Goal: Information Seeking & Learning: Learn about a topic

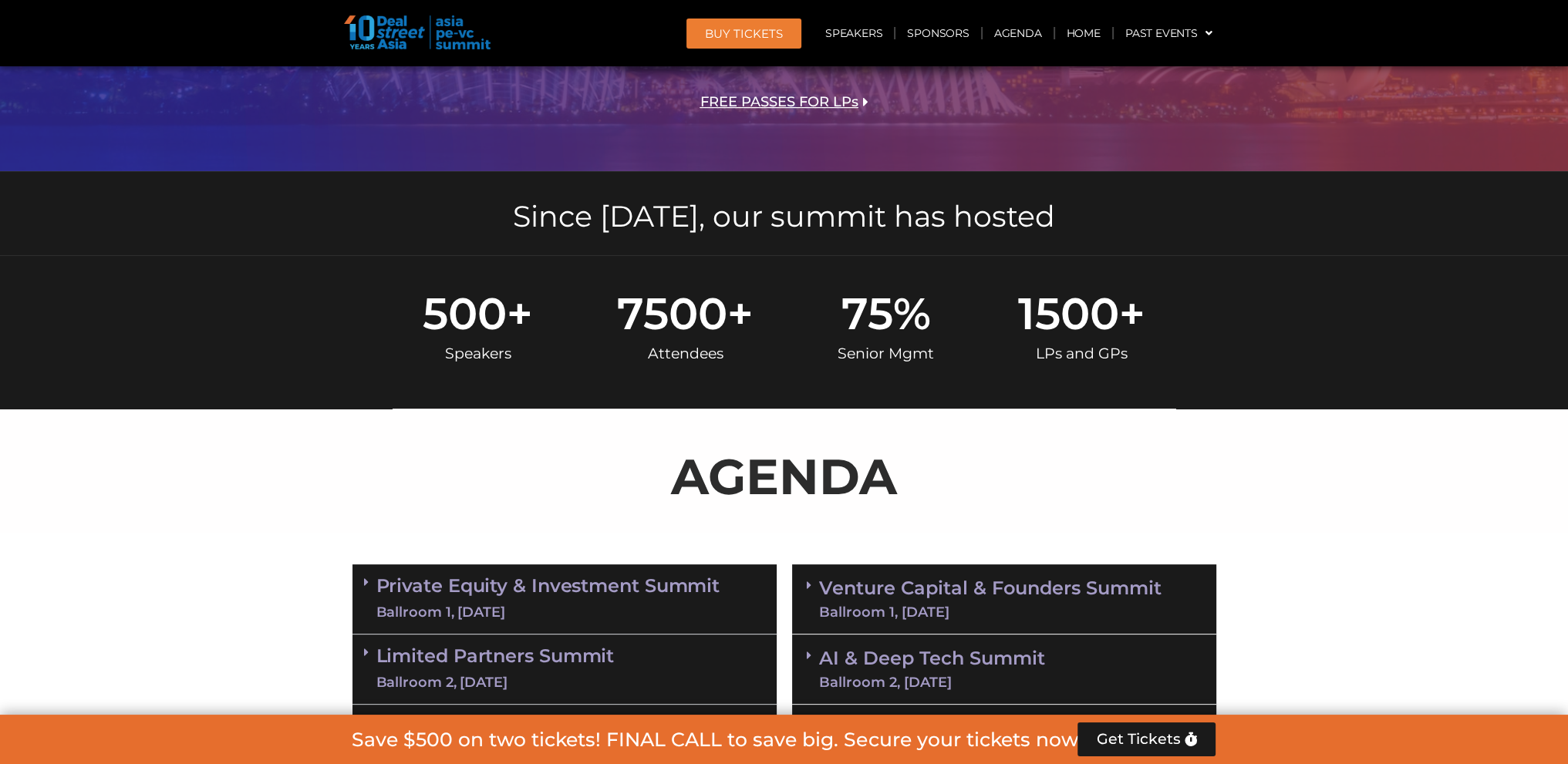
scroll to position [308, 0]
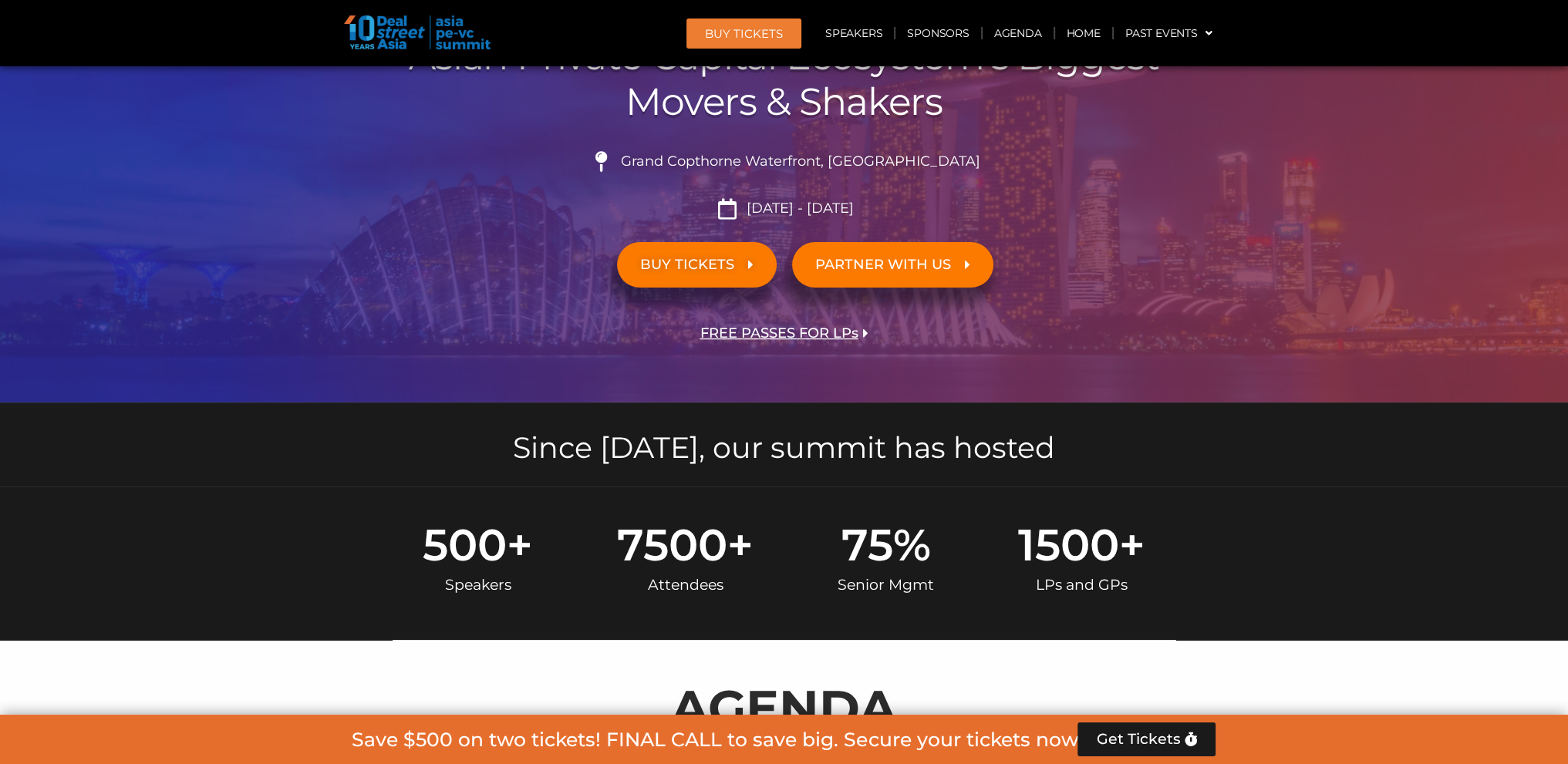
click at [829, 336] on span "FREE PASSES FOR LPs" at bounding box center [779, 333] width 158 height 15
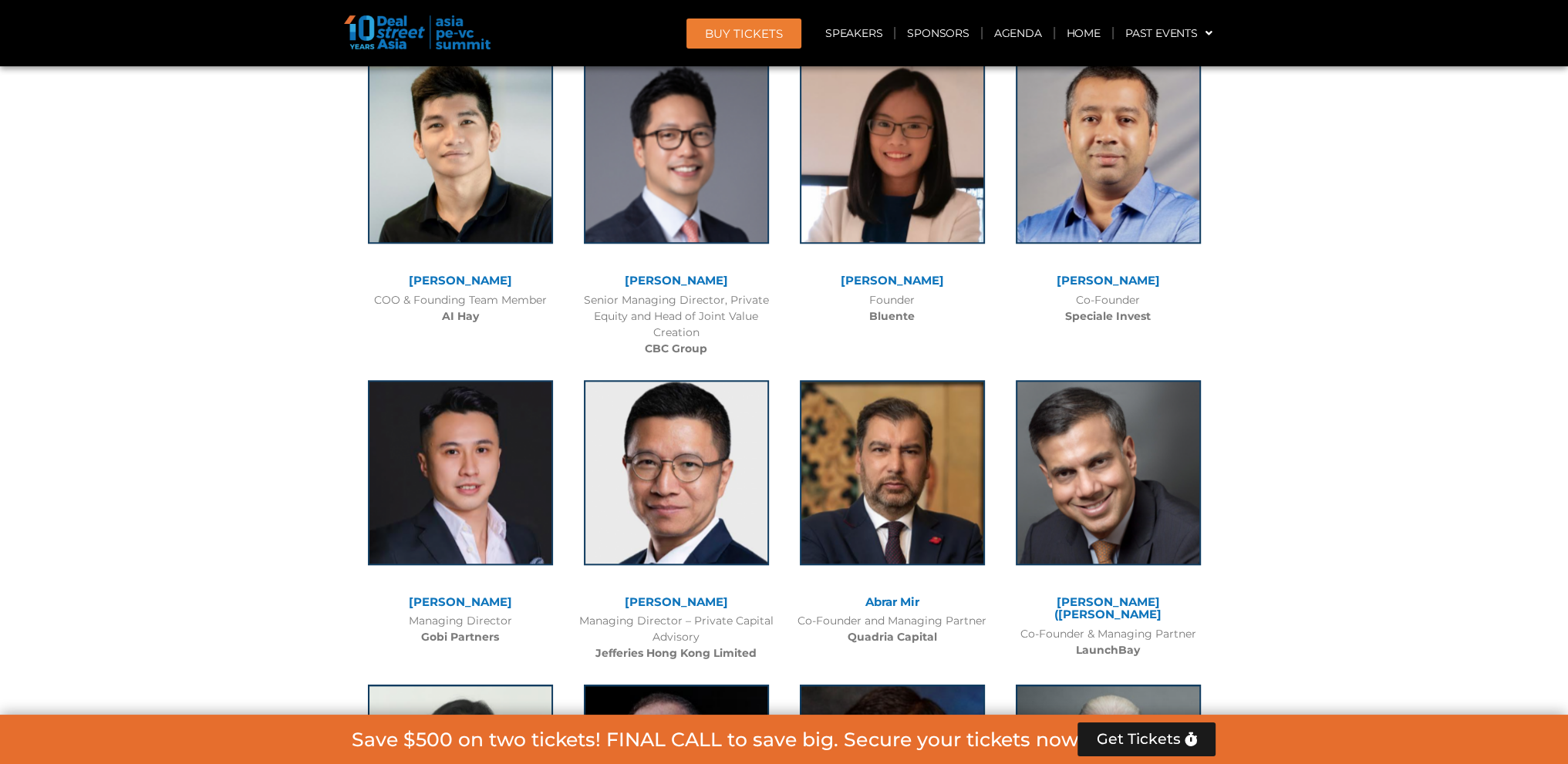
scroll to position [10078, 0]
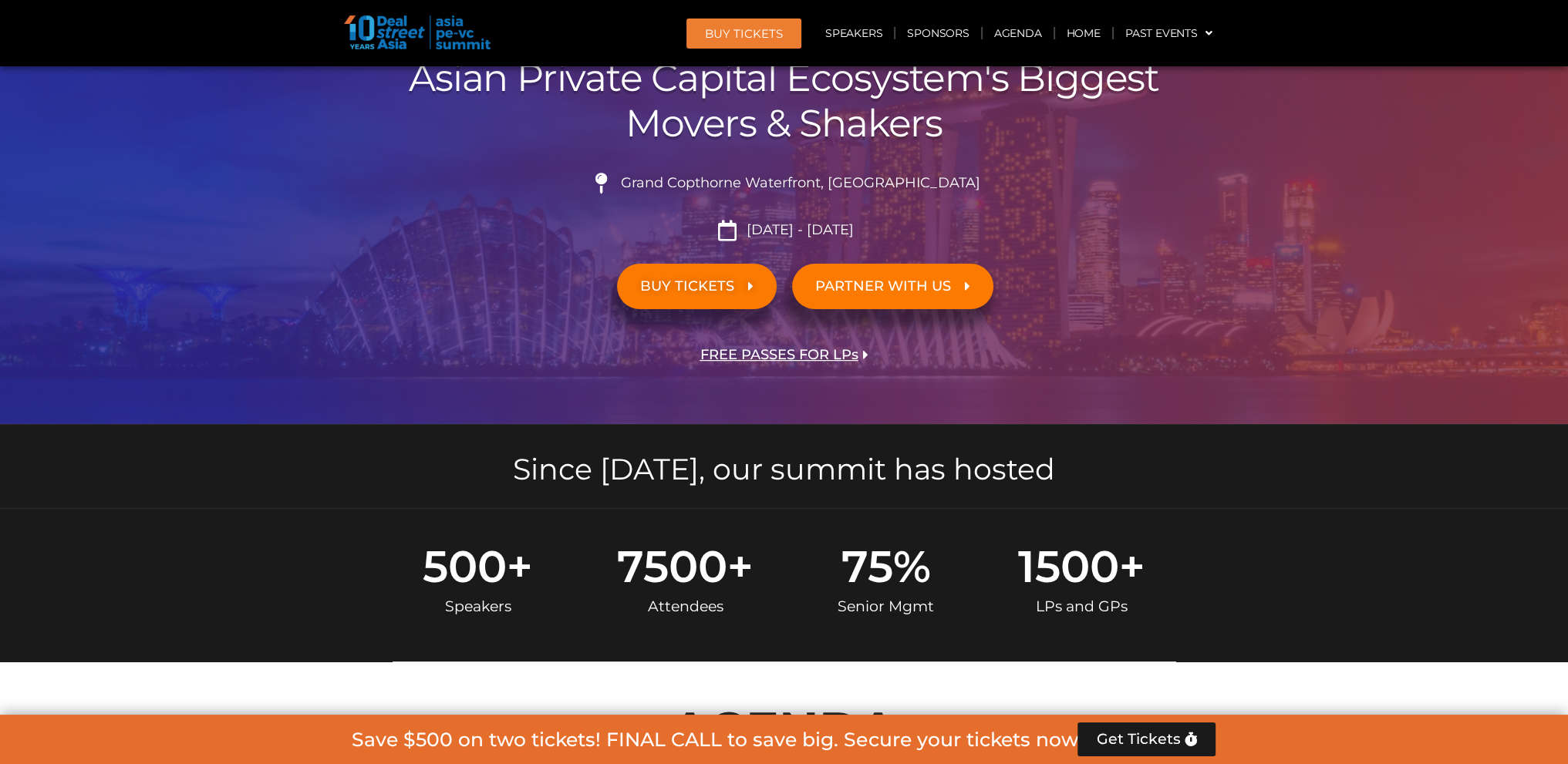
scroll to position [0, 0]
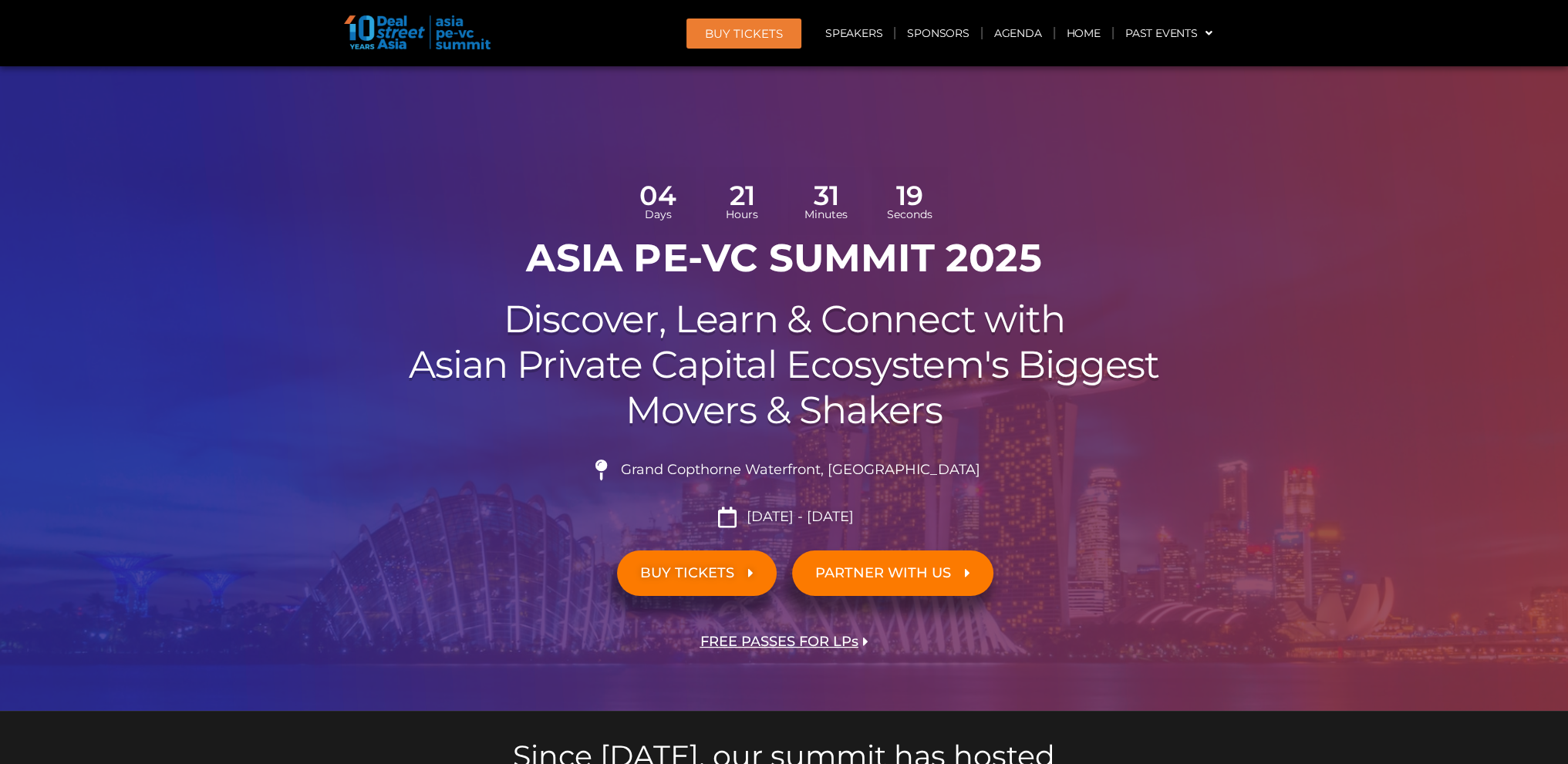
click at [675, 572] on span "BUY TICKETS" at bounding box center [687, 573] width 94 height 15
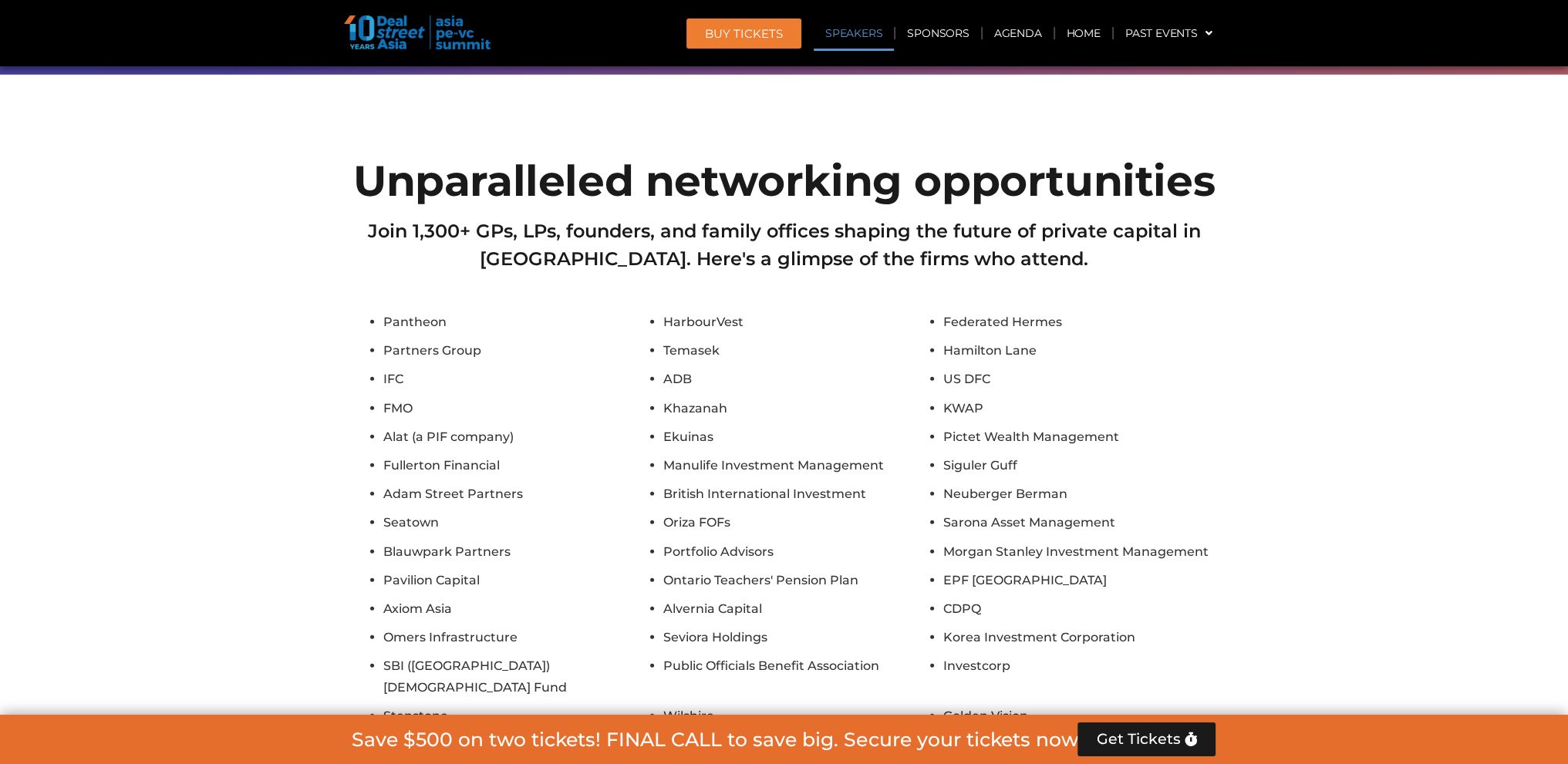
scroll to position [13482, 0]
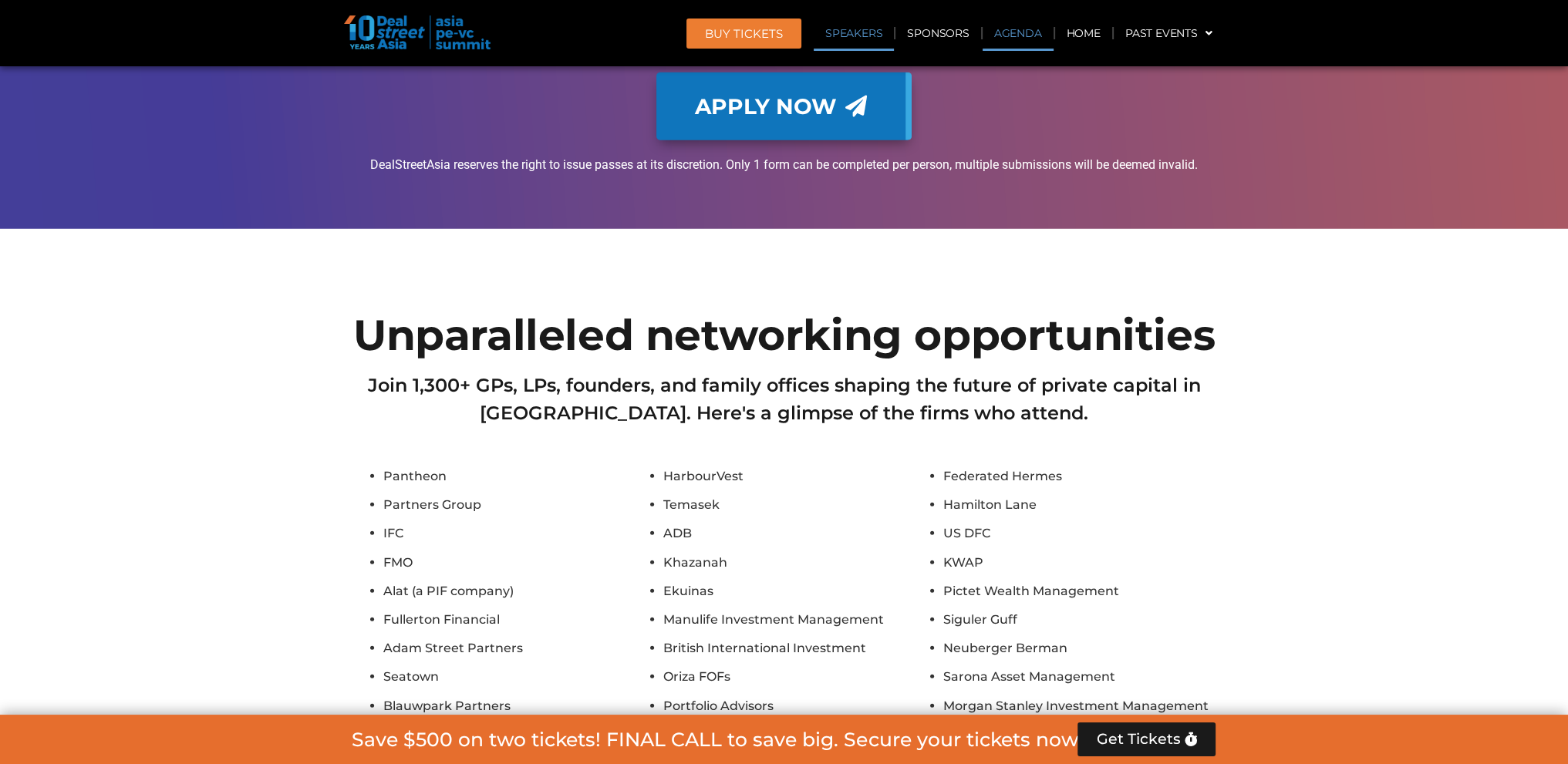
click at [1004, 32] on link "Agenda" at bounding box center [1018, 32] width 71 height 36
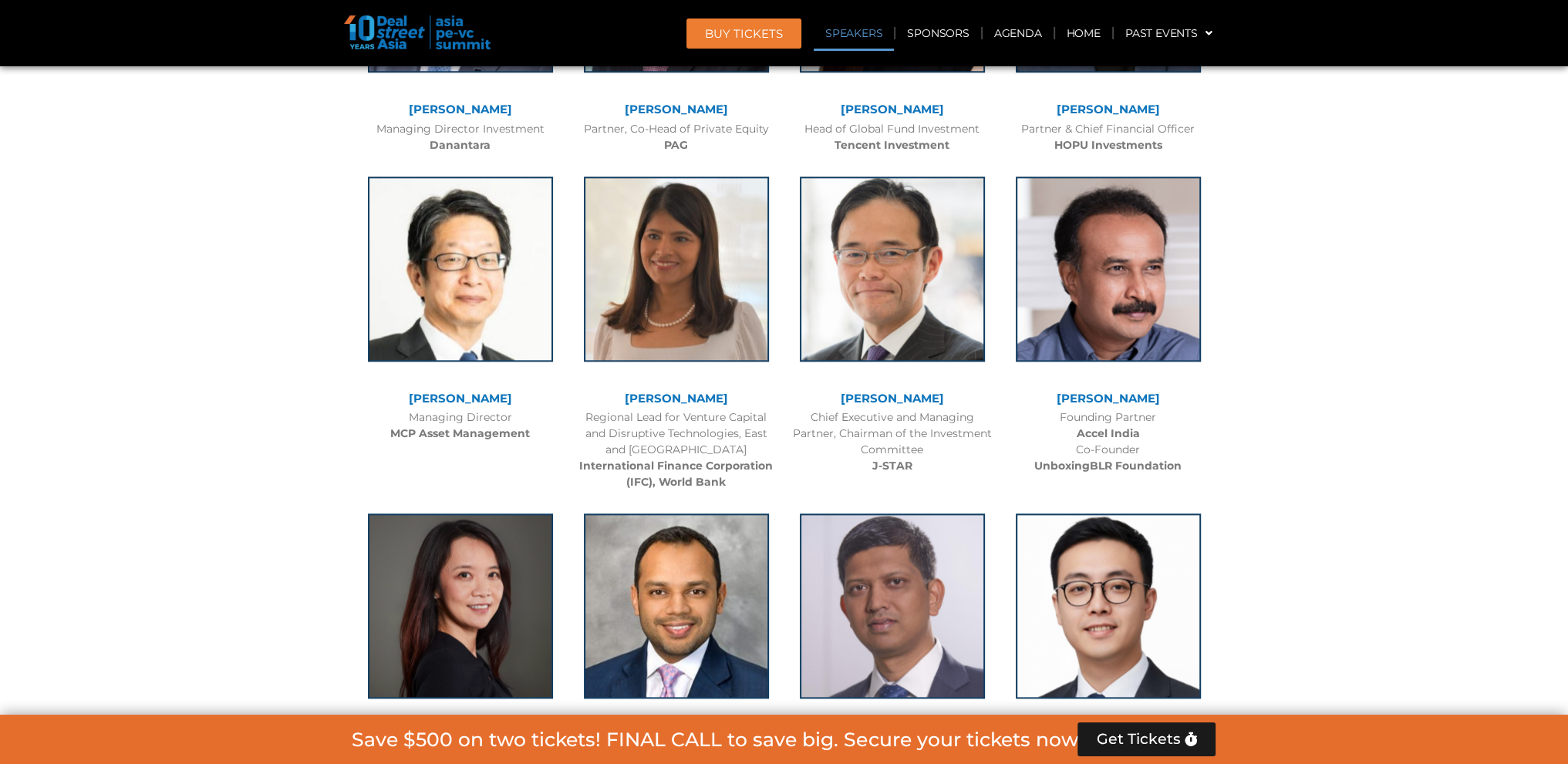
scroll to position [888, 0]
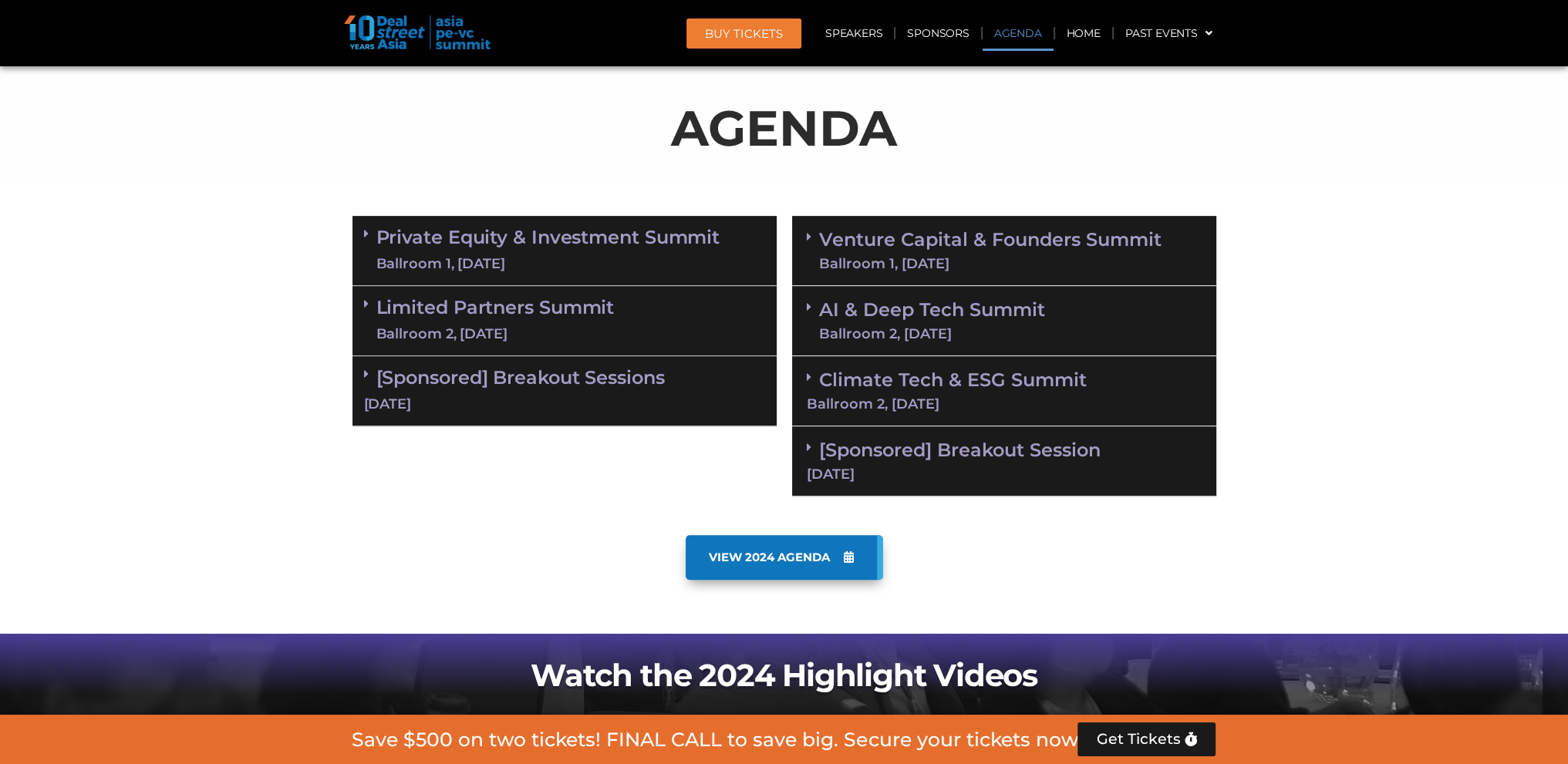
click at [359, 238] on div "Private Equity & Investment Summit Ballroom 1, 10 Sept" at bounding box center [565, 251] width 424 height 70
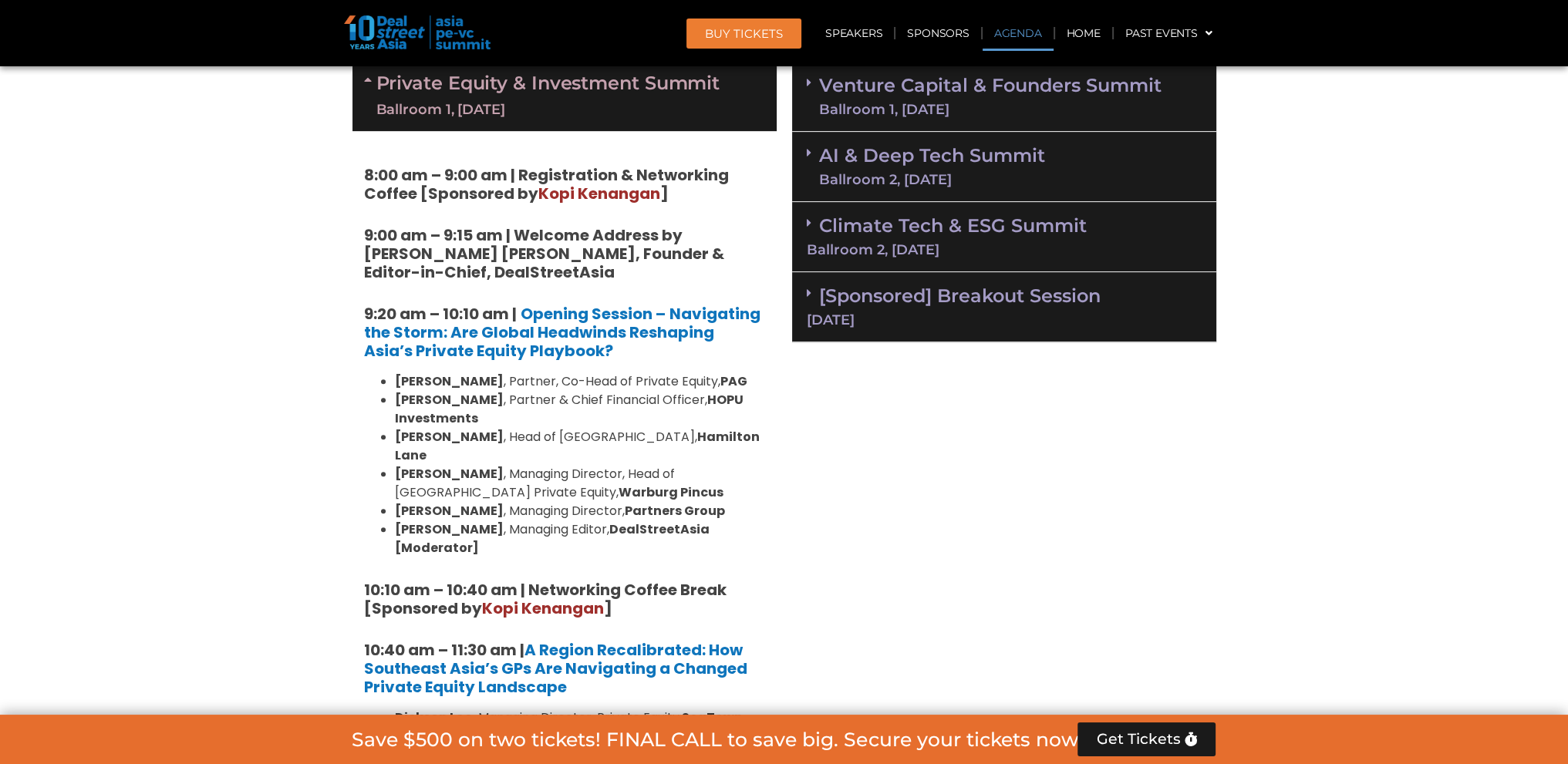
scroll to position [811, 0]
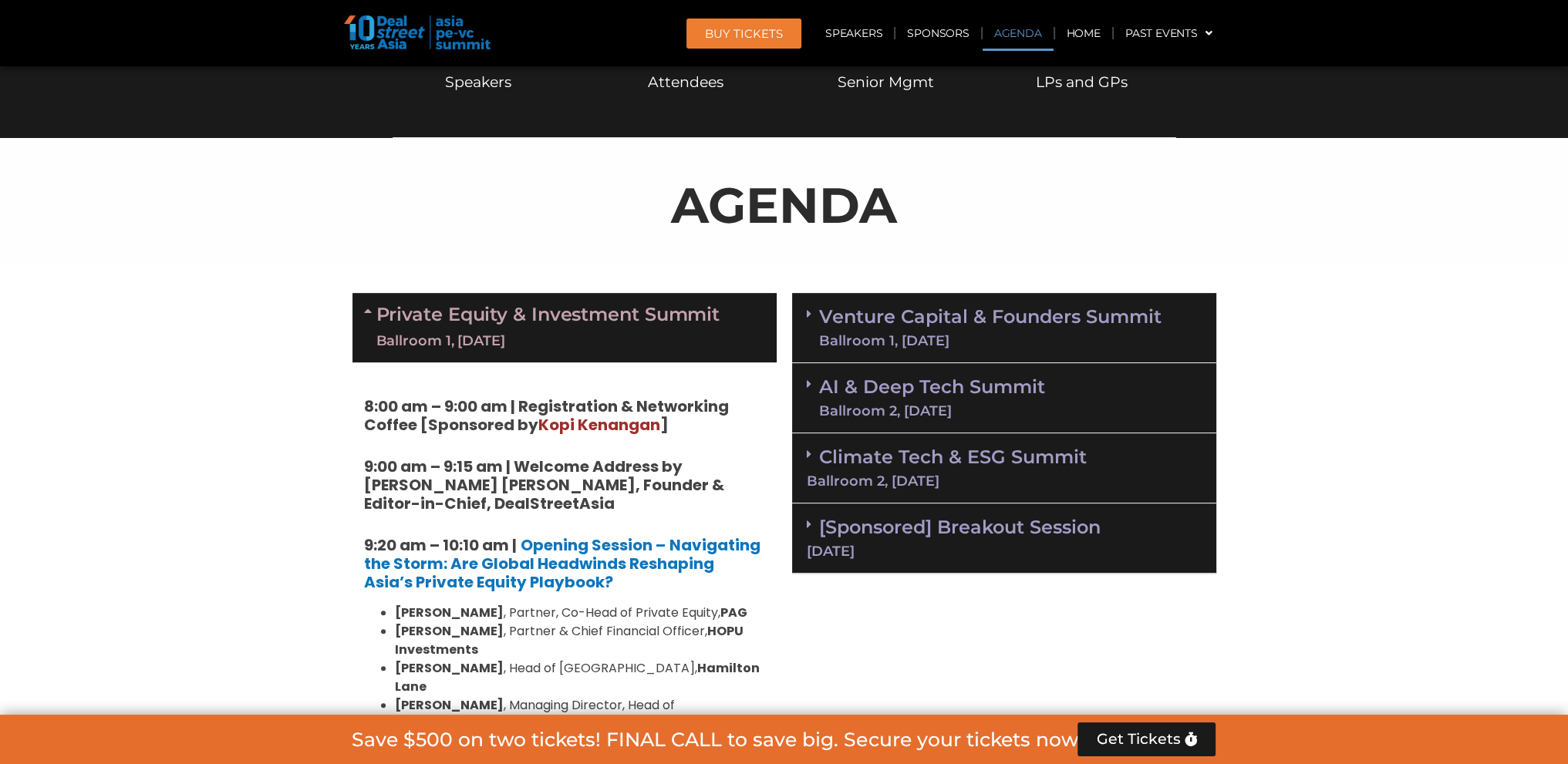
click at [809, 318] on icon at bounding box center [809, 314] width 5 height 13
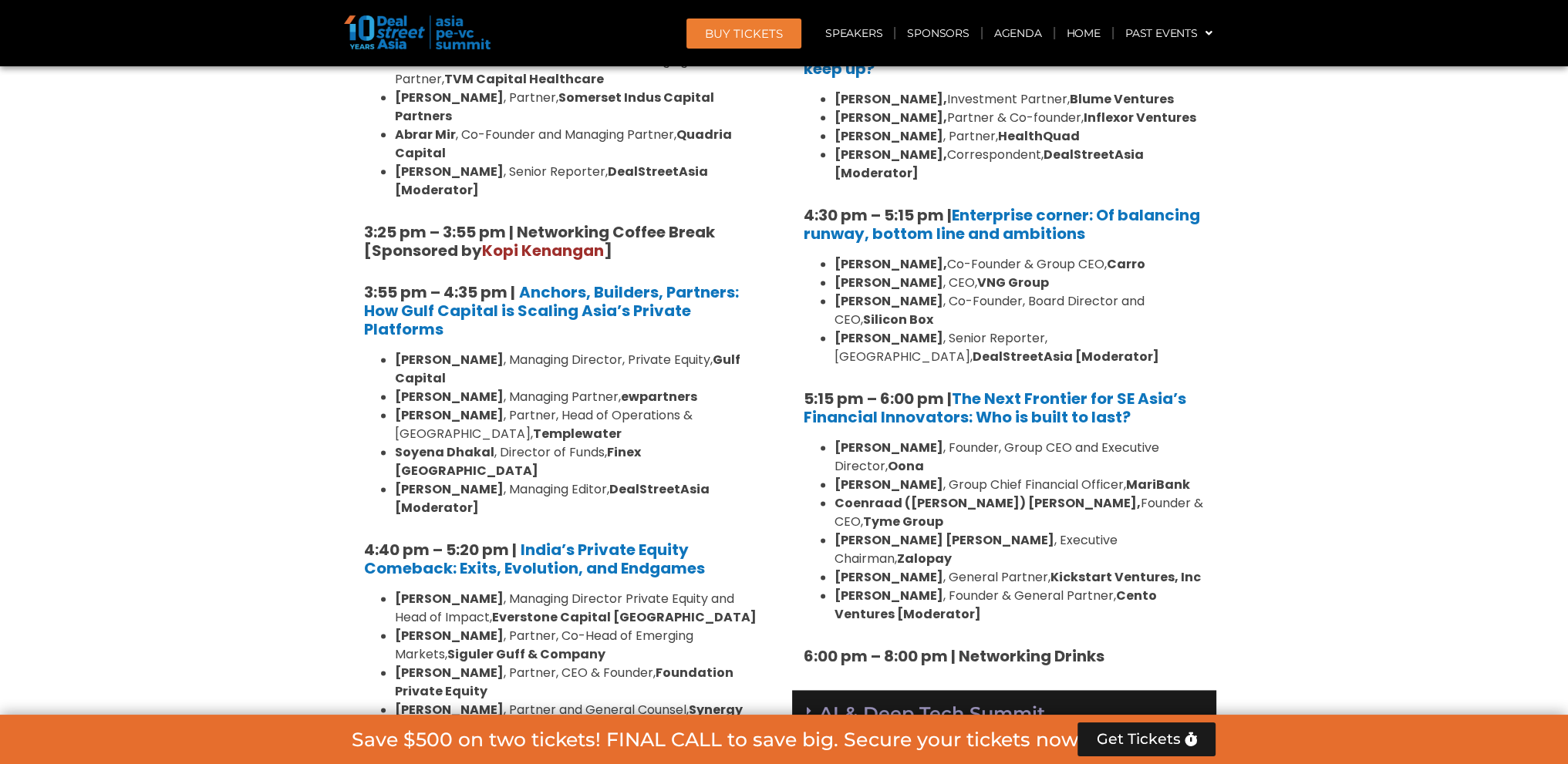
scroll to position [2815, 0]
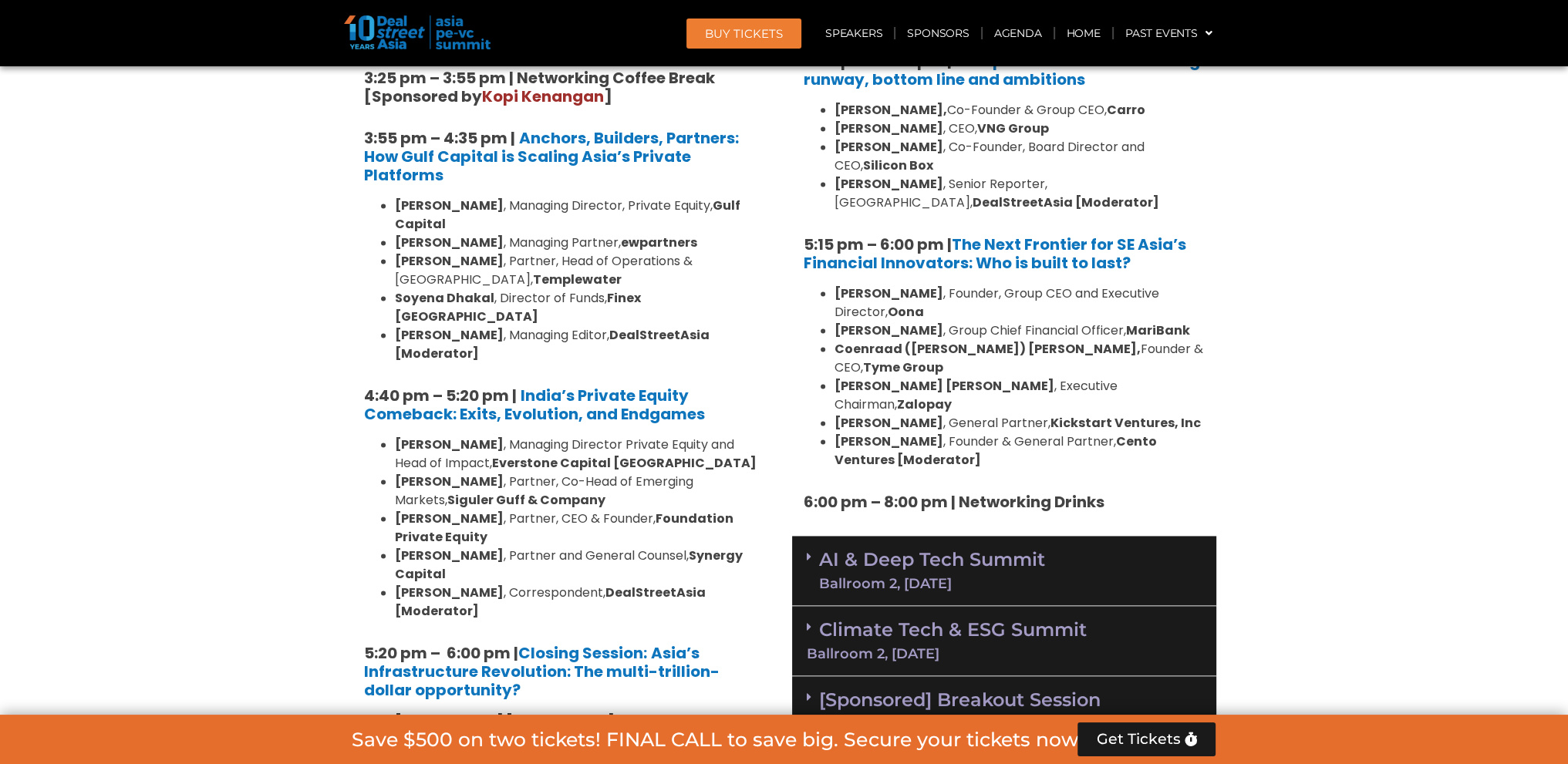
click at [794, 536] on div "AI & Deep Tech Summit Ballroom 2, 11 Sept" at bounding box center [1004, 571] width 424 height 70
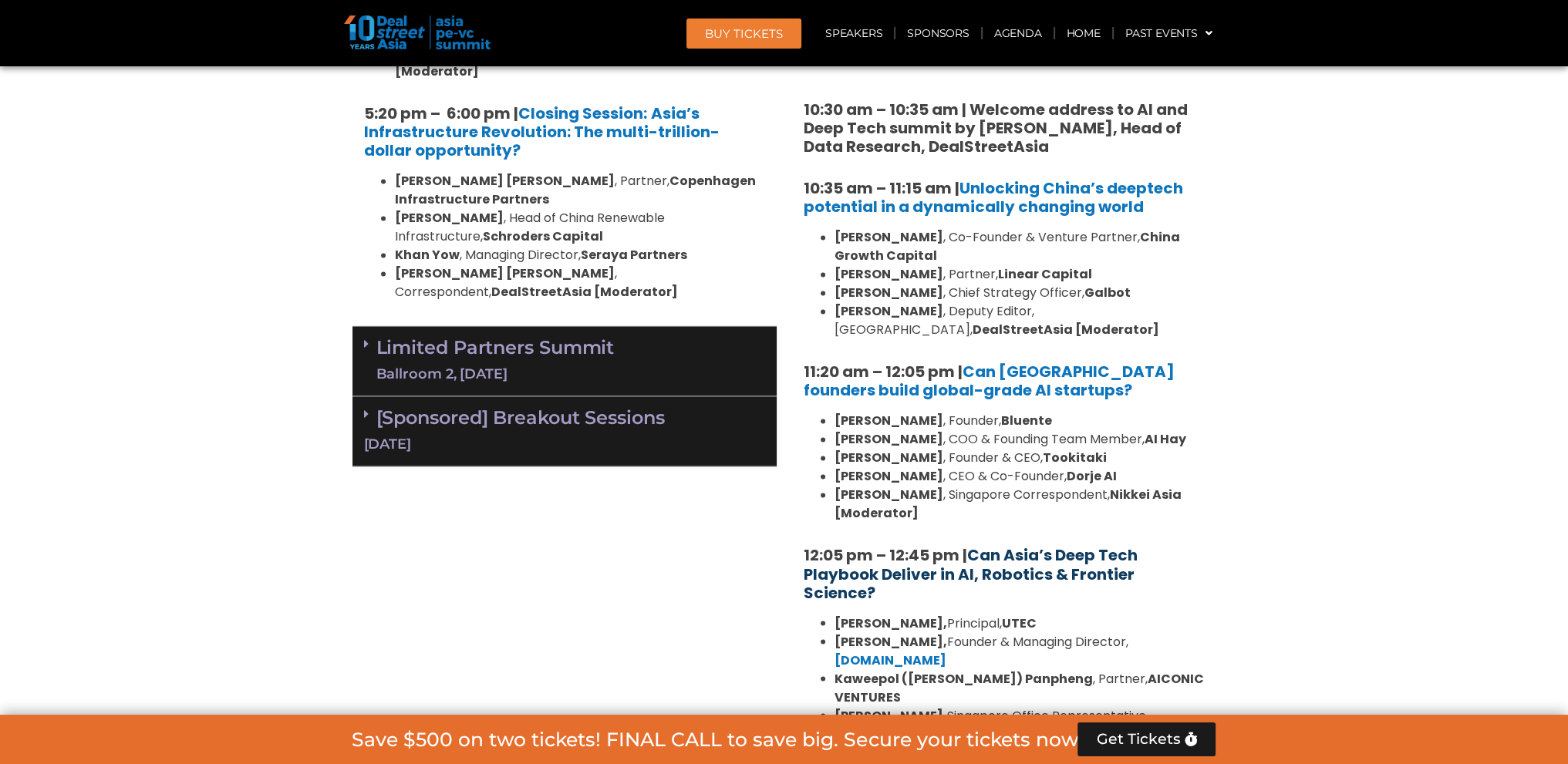
scroll to position [3509, 0]
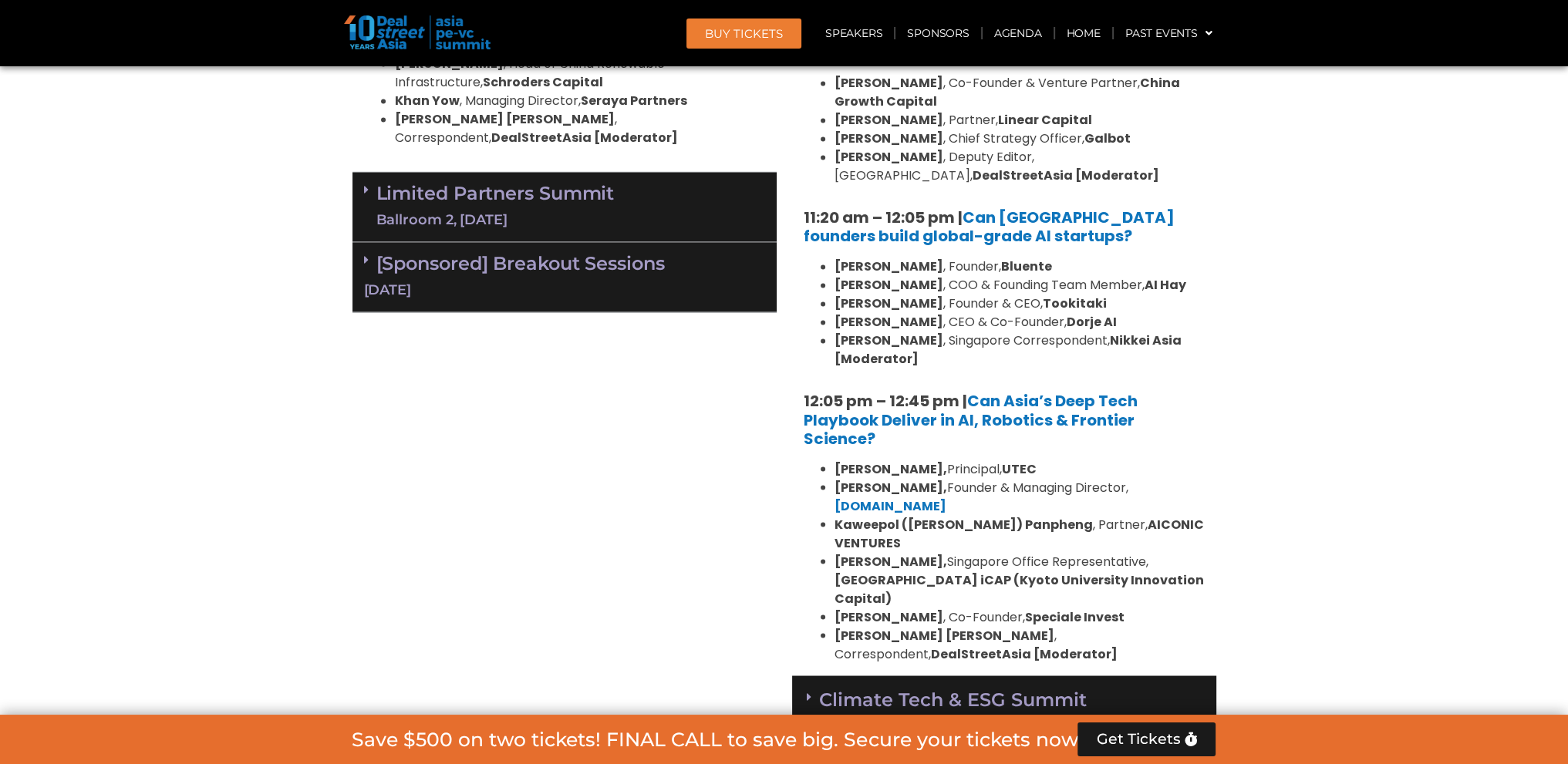
click at [805, 675] on div "Climate Tech & ESG Summit Ballroom 2, 11 Sept" at bounding box center [1004, 710] width 424 height 70
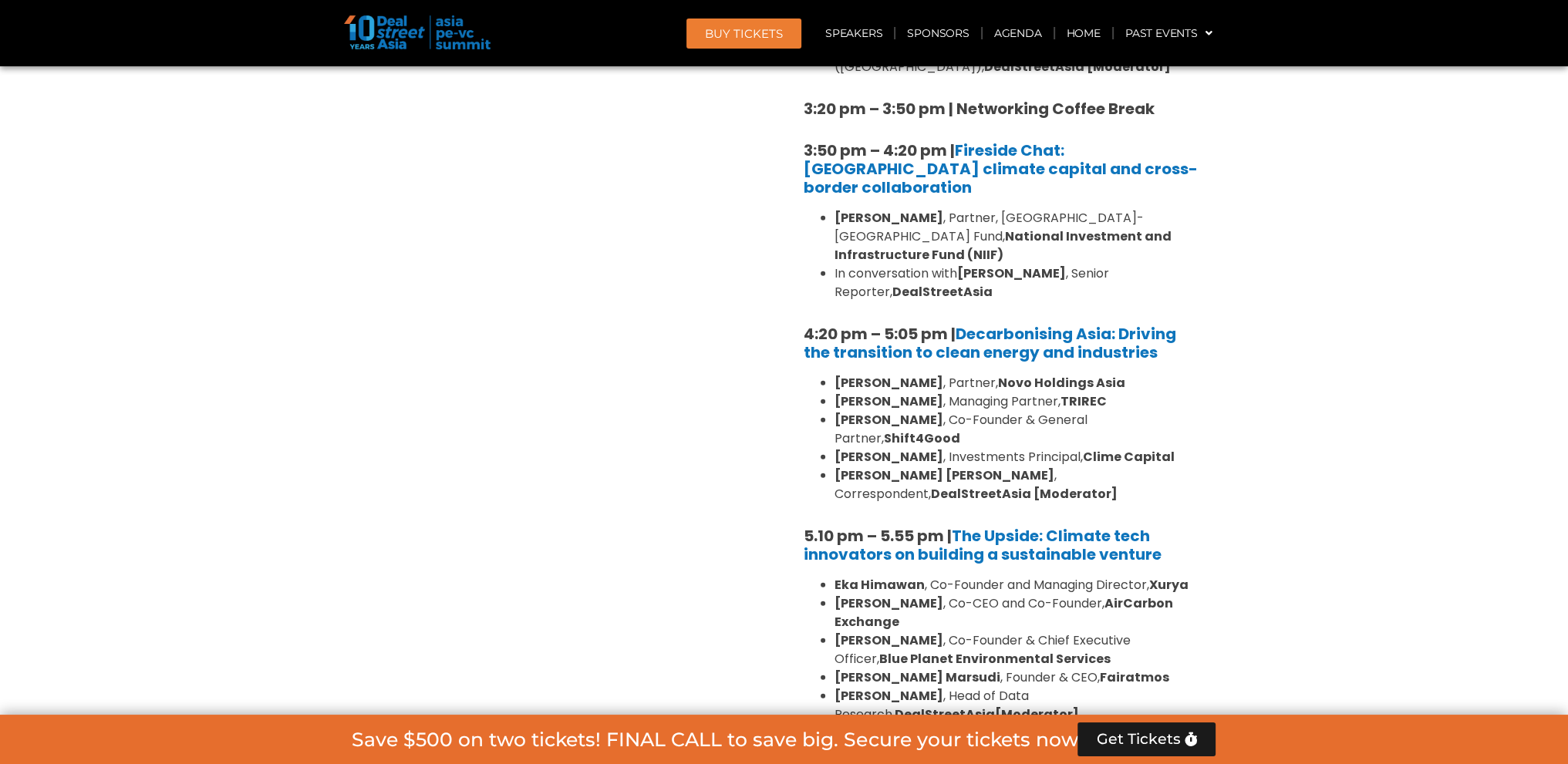
scroll to position [4897, 0]
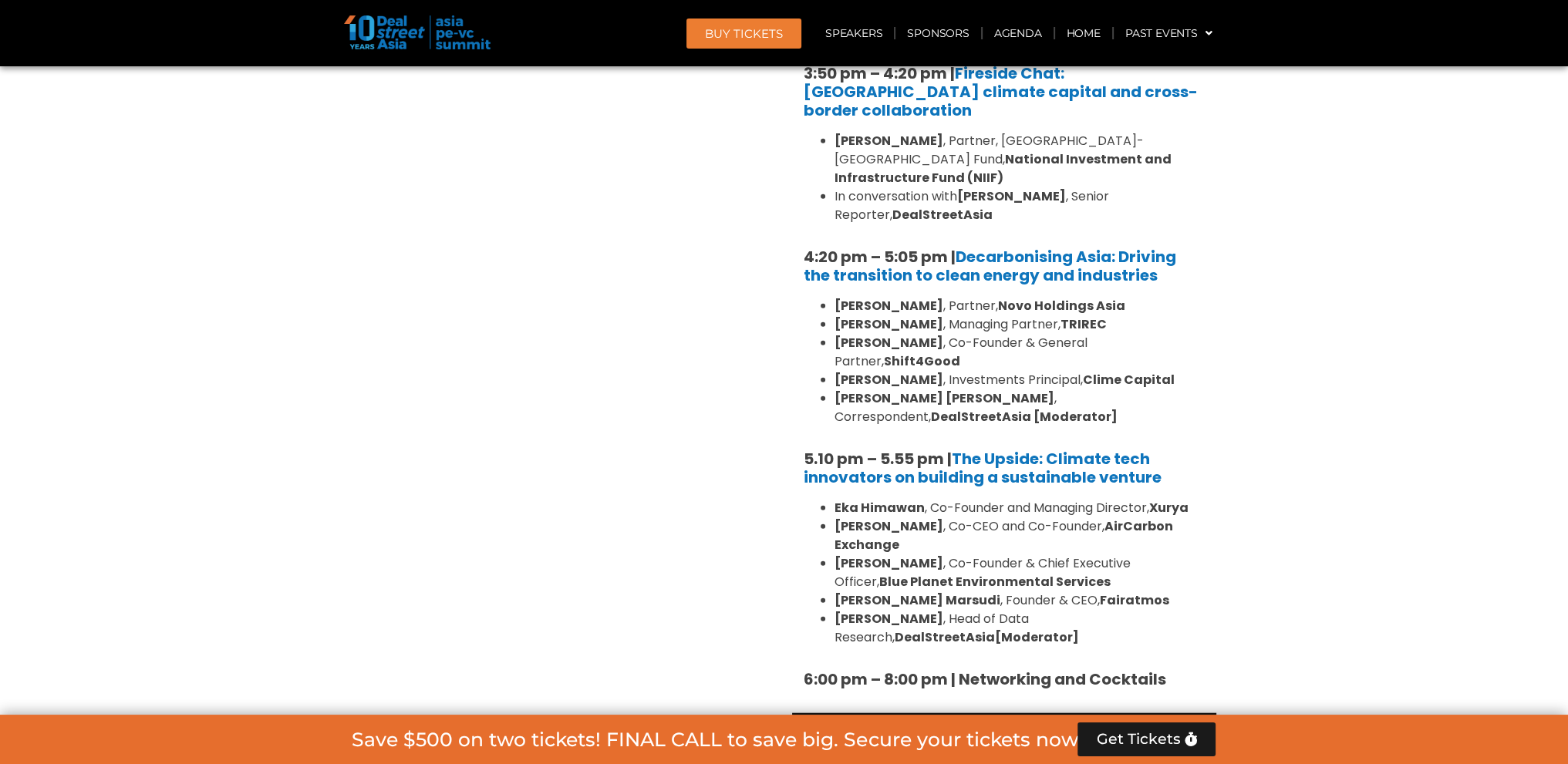
click at [801, 713] on div "[Sponsored] Breakout Session 11 Sept" at bounding box center [1004, 748] width 424 height 70
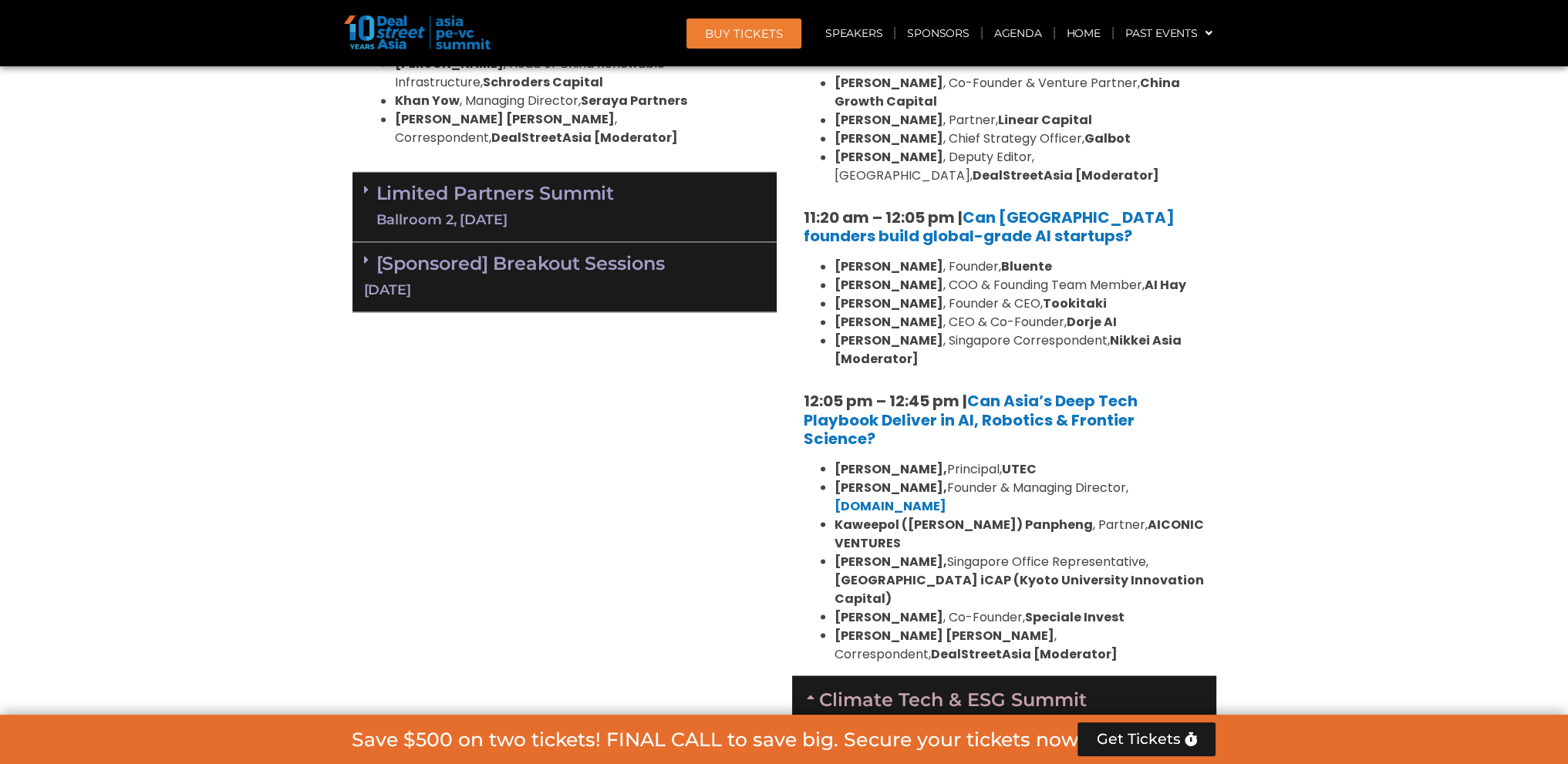
scroll to position [3124, 0]
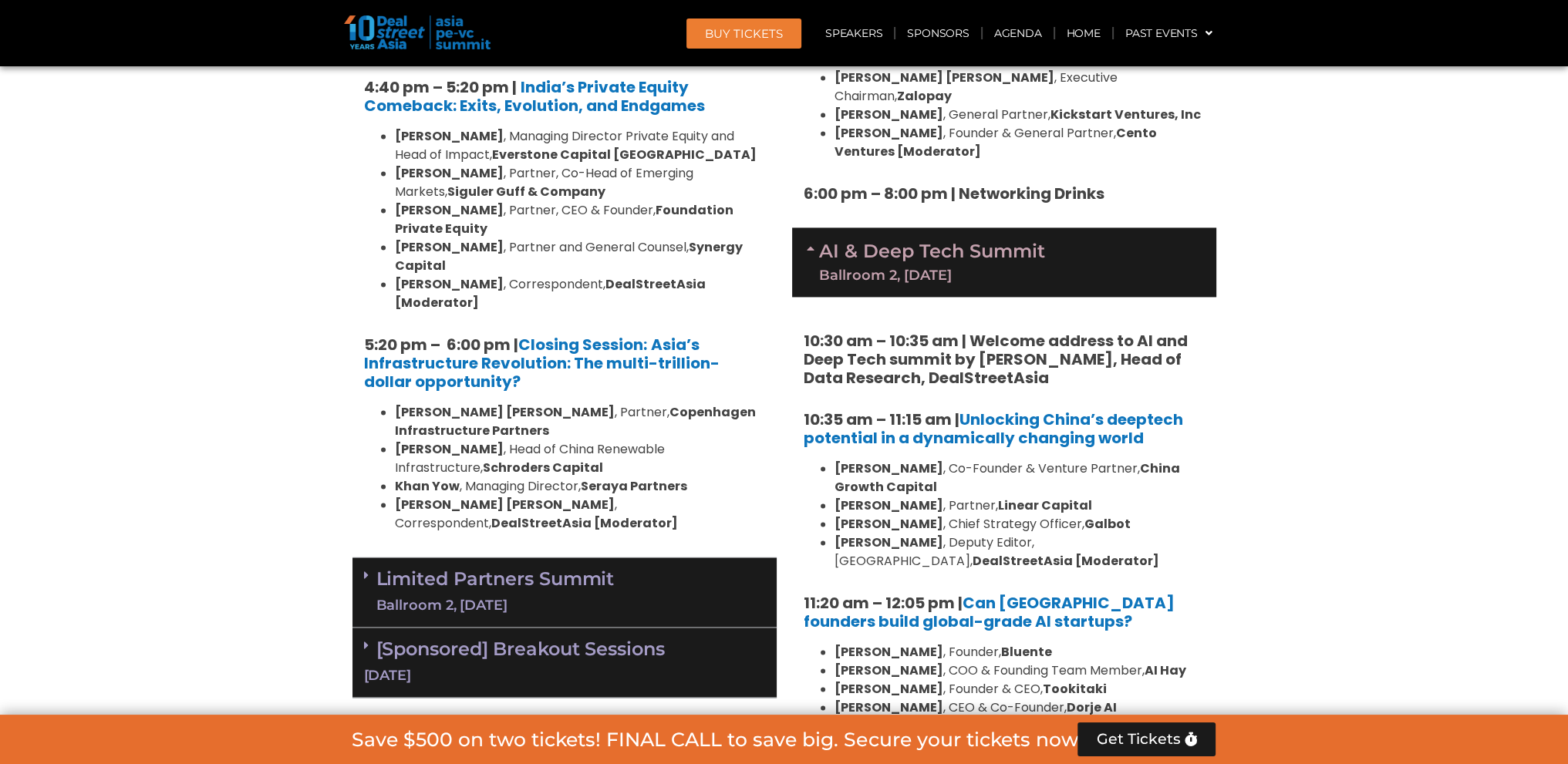
click at [373, 569] on span at bounding box center [371, 576] width 13 height 13
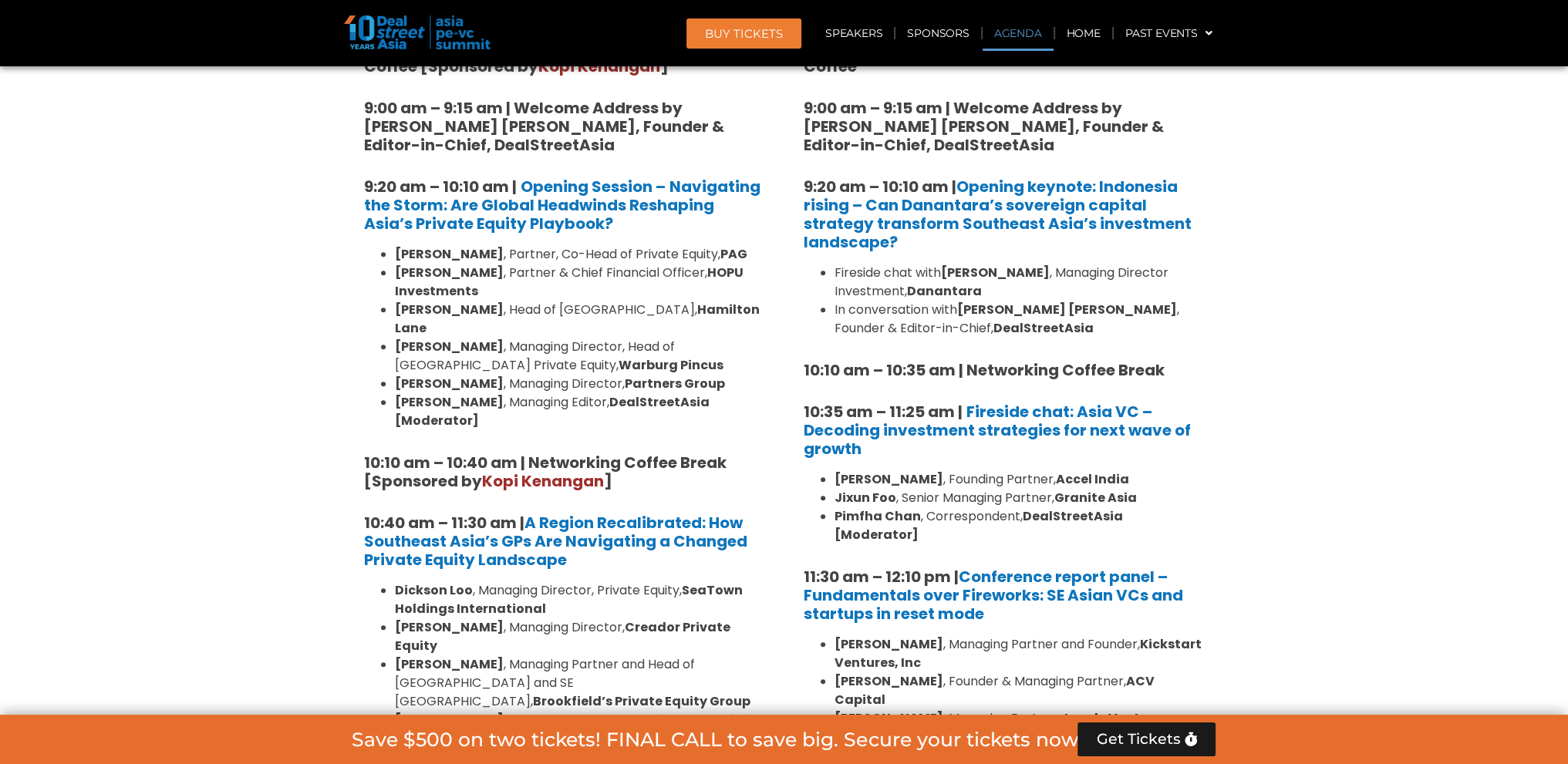
scroll to position [4558, 0]
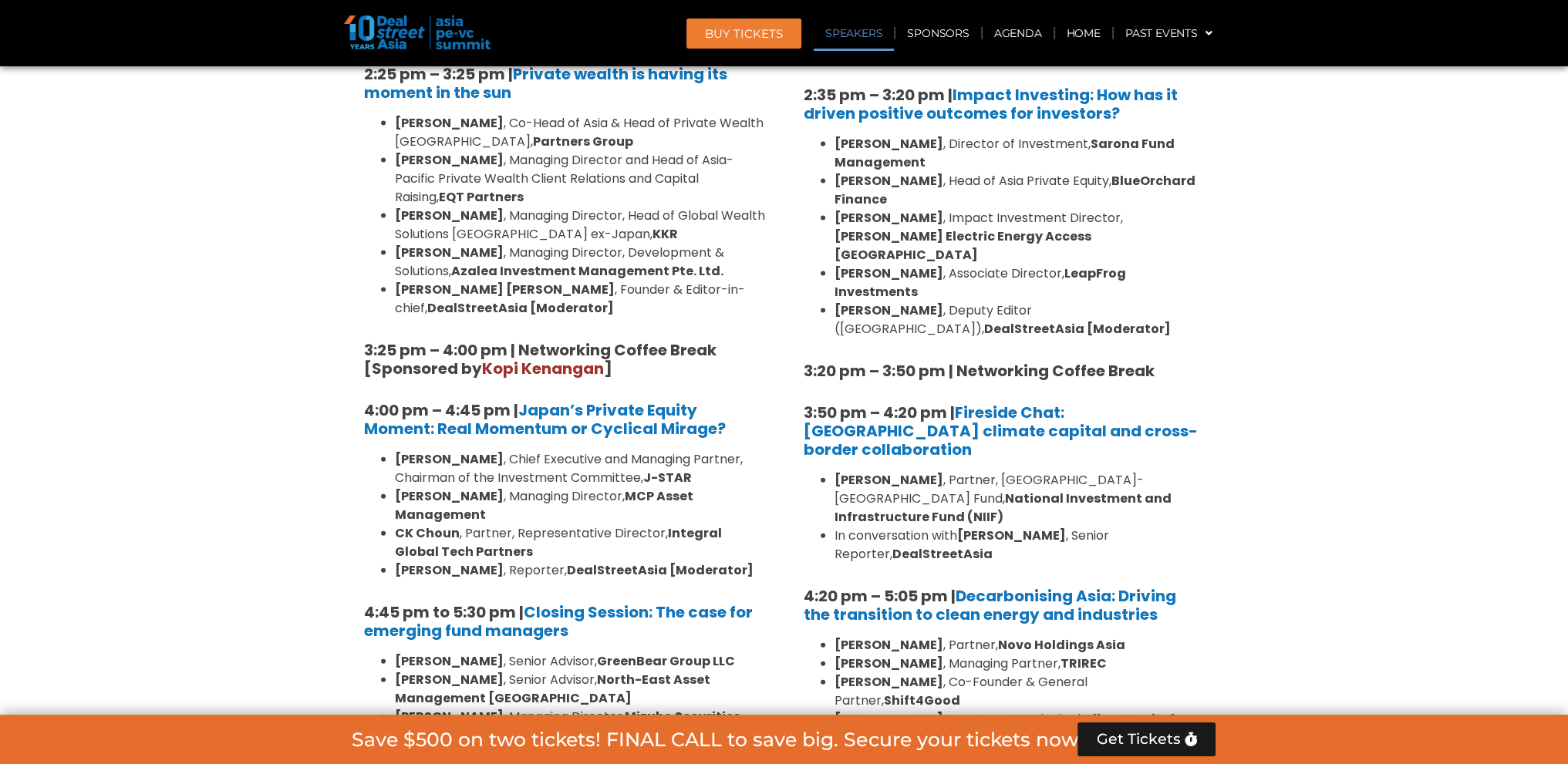
drag, startPoint x: 405, startPoint y: 329, endPoint x: 723, endPoint y: 355, distance: 319.1
click at [725, 652] on ul "Sanjay Gujral , Senior Advisor, GreenBear Group LLC Sam Robinson , Senior Advis…" at bounding box center [565, 763] width 401 height 222
click at [719, 671] on li "Sam Robinson , Senior Advisor, North-East Asset Management Singapore" at bounding box center [580, 689] width 370 height 37
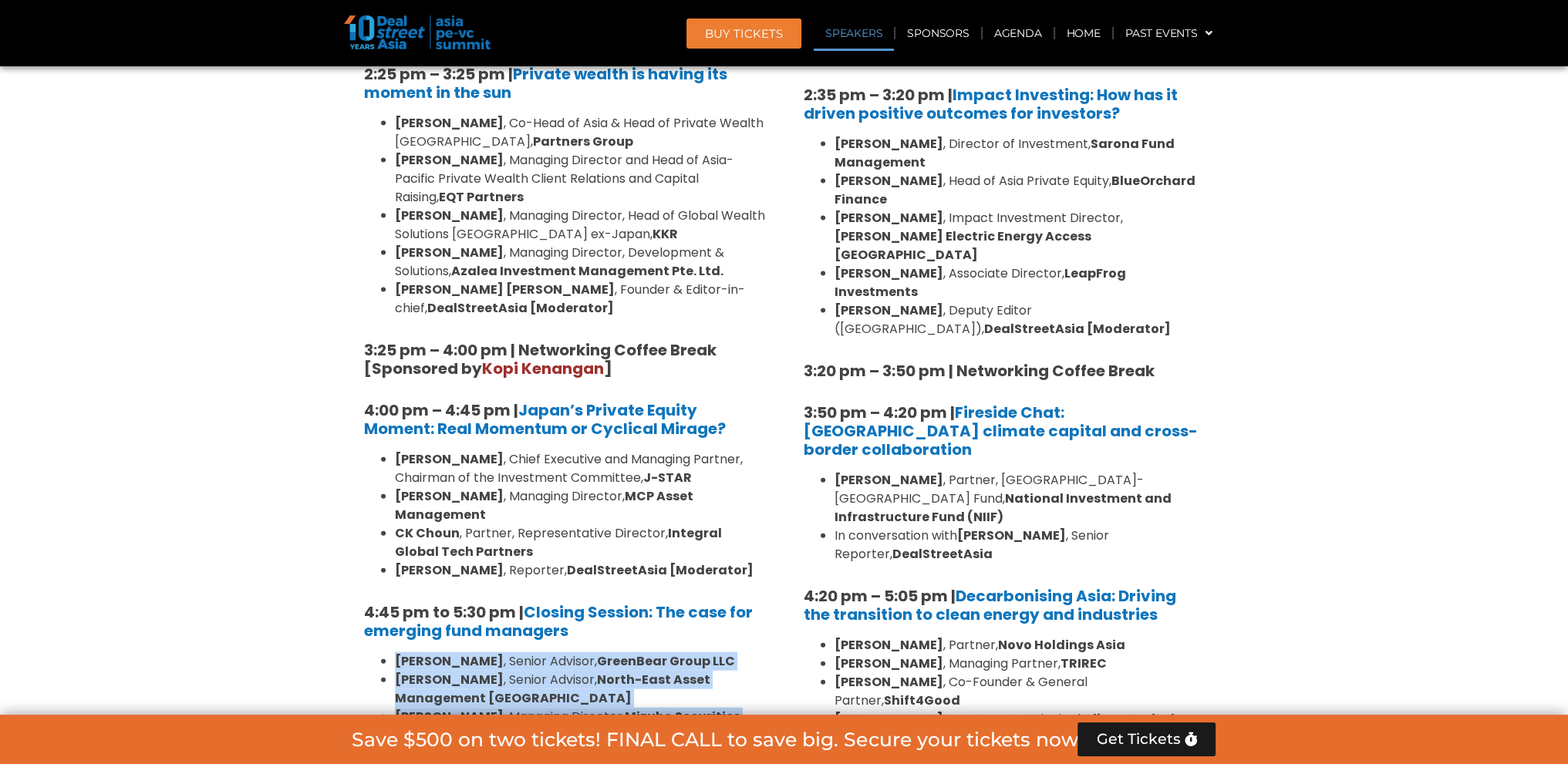
drag, startPoint x: 392, startPoint y: 325, endPoint x: 571, endPoint y: 453, distance: 220.1
click at [573, 652] on ul "Sanjay Gujral , Senior Advisor, GreenBear Group LLC Sam Robinson , Senior Advis…" at bounding box center [565, 763] width 401 height 222
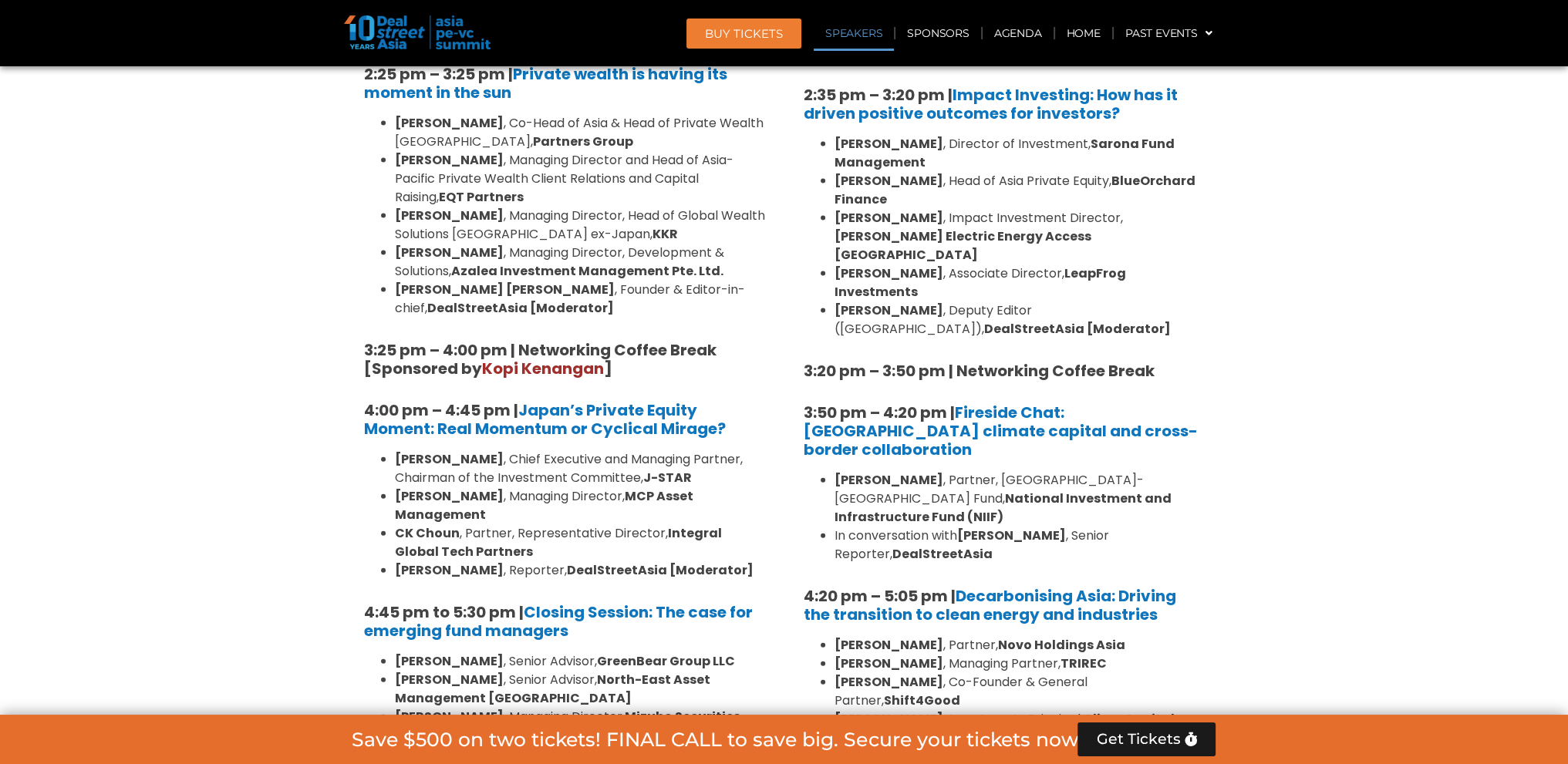
click at [569, 602] on h5 "4:45 pm to 5:30 pm | Closing Session: The case for emerging fund managers" at bounding box center [565, 621] width 401 height 37
click at [560, 602] on link "Closing Session: The case for emerging fund managers" at bounding box center [558, 621] width 389 height 40
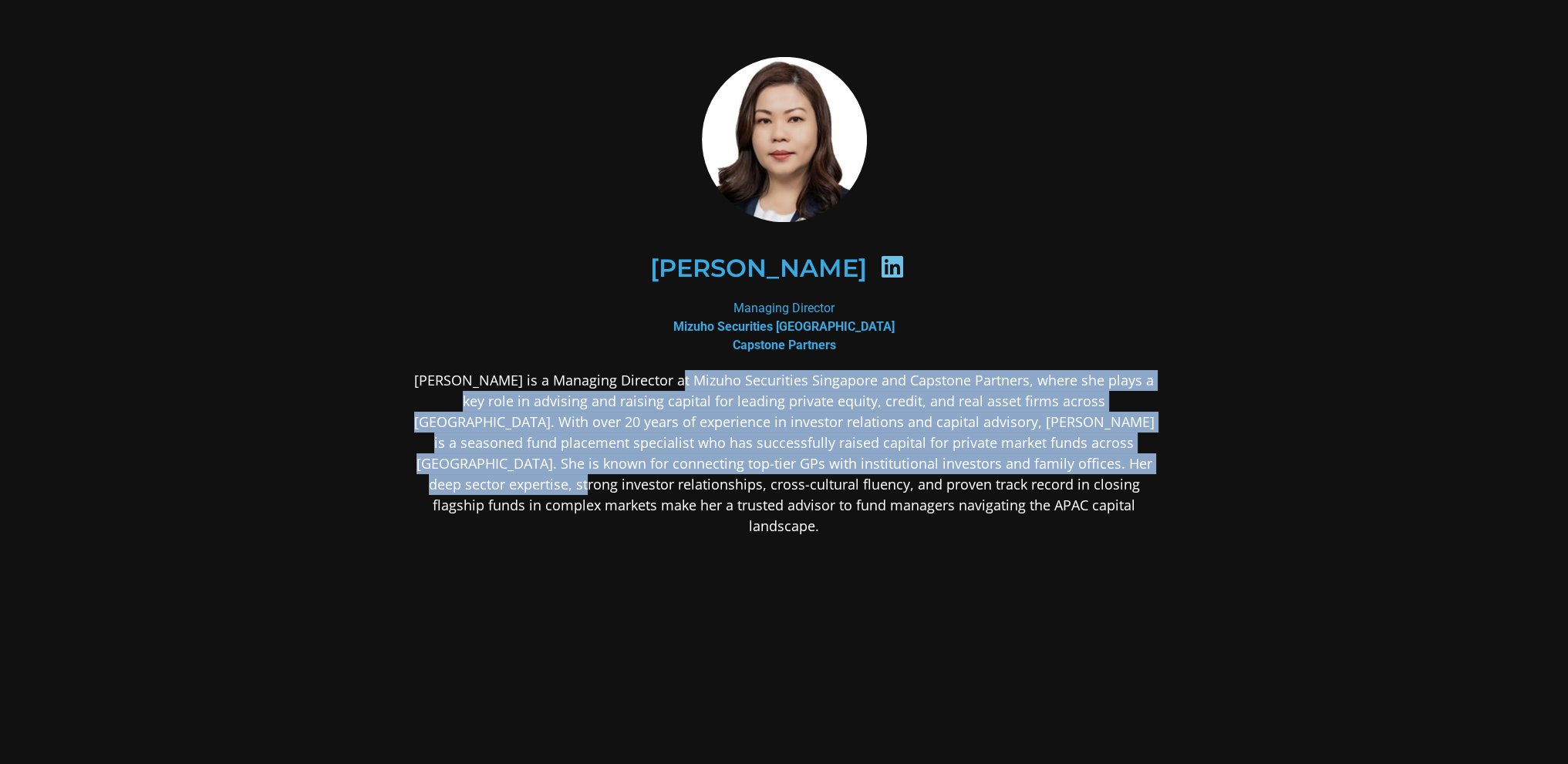
drag, startPoint x: 670, startPoint y: 369, endPoint x: 1108, endPoint y: 505, distance: 458.6
click at [1098, 497] on div "Michele Lee Managing Director Mizuho Securities Singapore Capstone Partners" at bounding box center [784, 418] width 749 height 723
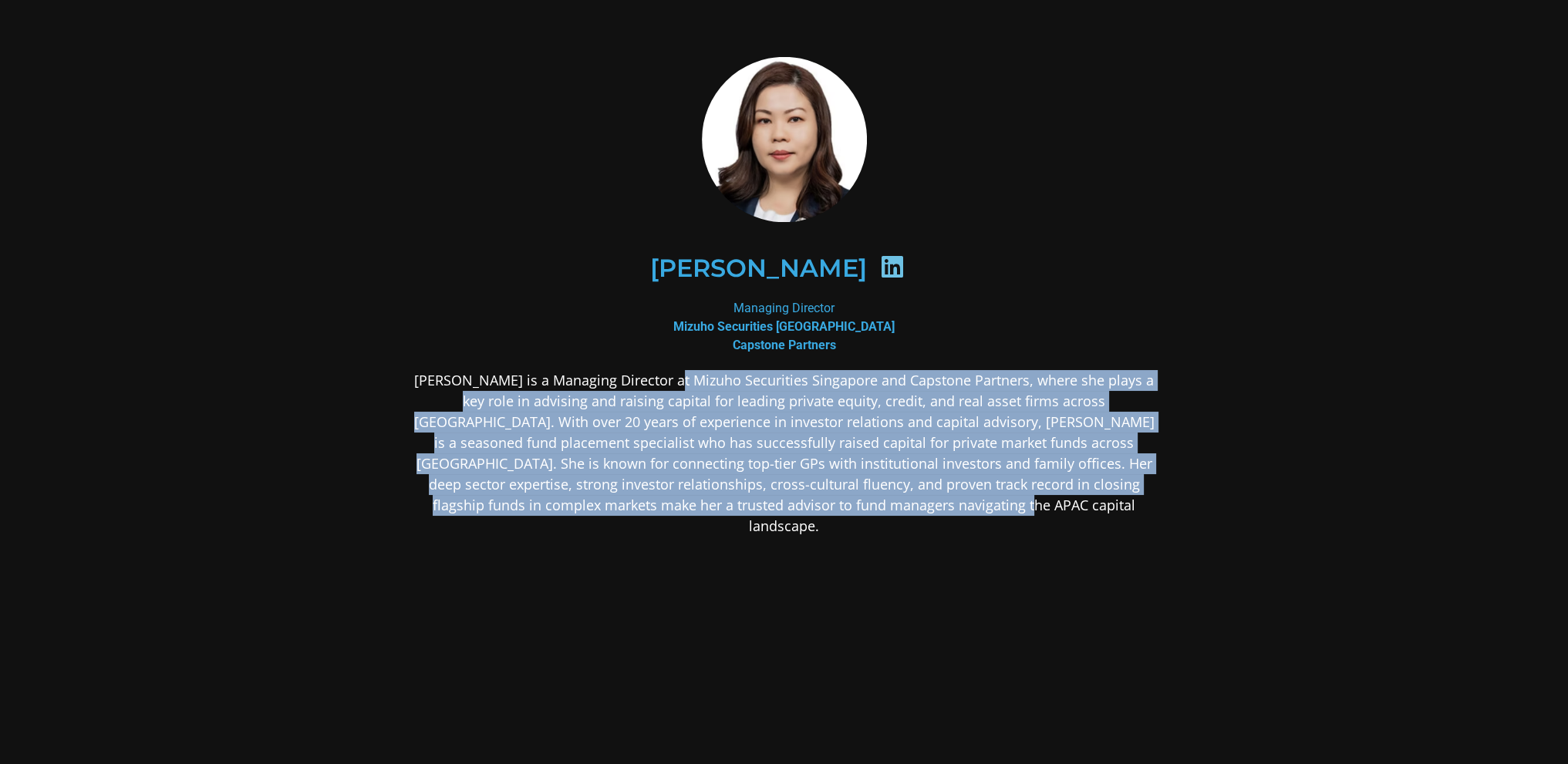
click at [1110, 507] on p "Michele Lee is a Managing Director at Mizuho Securities Singapore and Capstone …" at bounding box center [784, 453] width 749 height 166
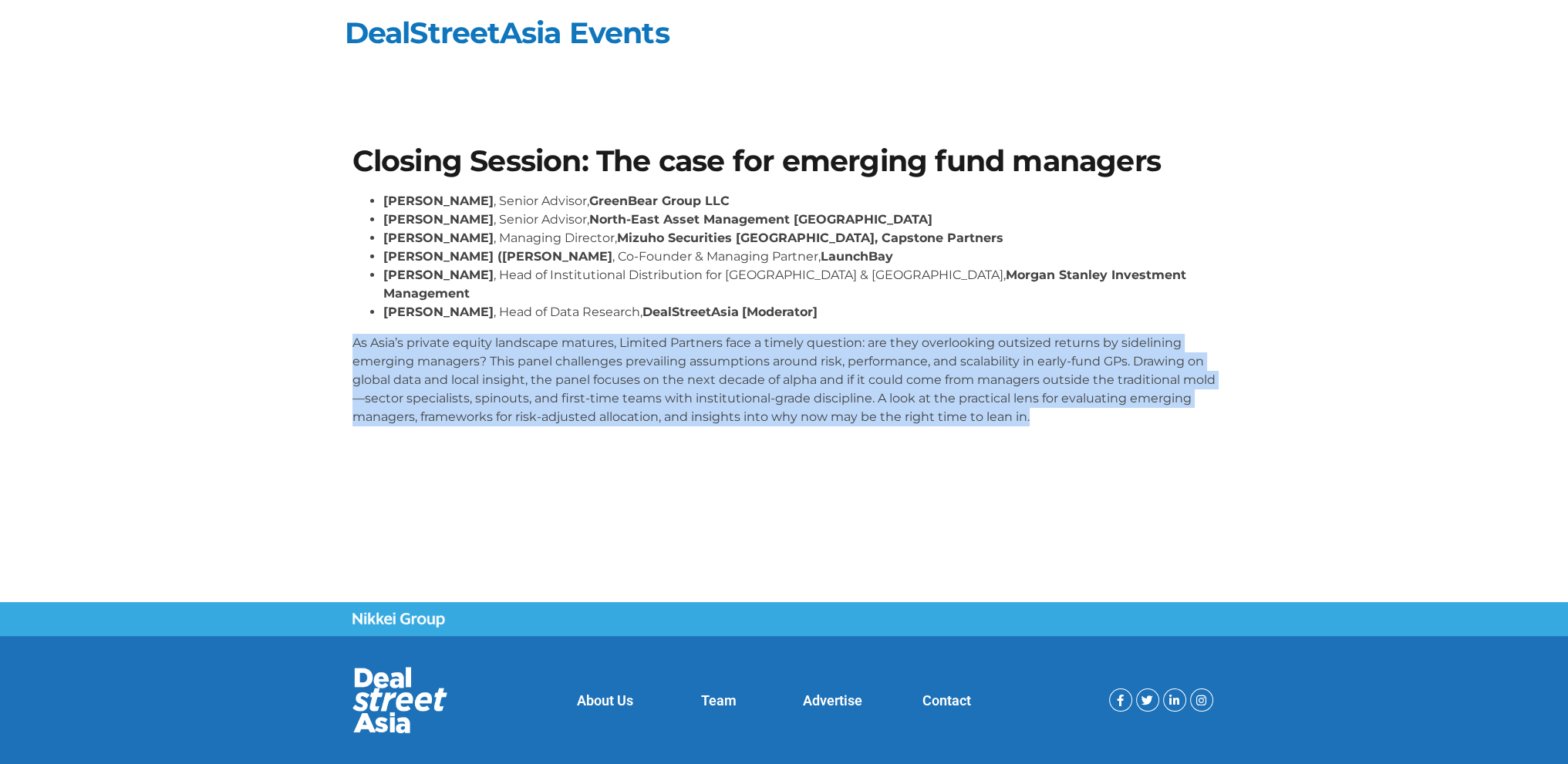
drag, startPoint x: 361, startPoint y: 324, endPoint x: 1101, endPoint y: 412, distance: 745.2
click at [1101, 412] on div "Sanjay Gujral , Senior Advisor, GreenBear Group LLC Sam Robinson , Senior Advis…" at bounding box center [784, 315] width 864 height 247
drag, startPoint x: 1126, startPoint y: 400, endPoint x: 352, endPoint y: 326, distance: 777.5
click at [352, 334] on p "As Asia’s private equity landscape matures, Limited Partners face a timely ques…" at bounding box center [784, 380] width 864 height 93
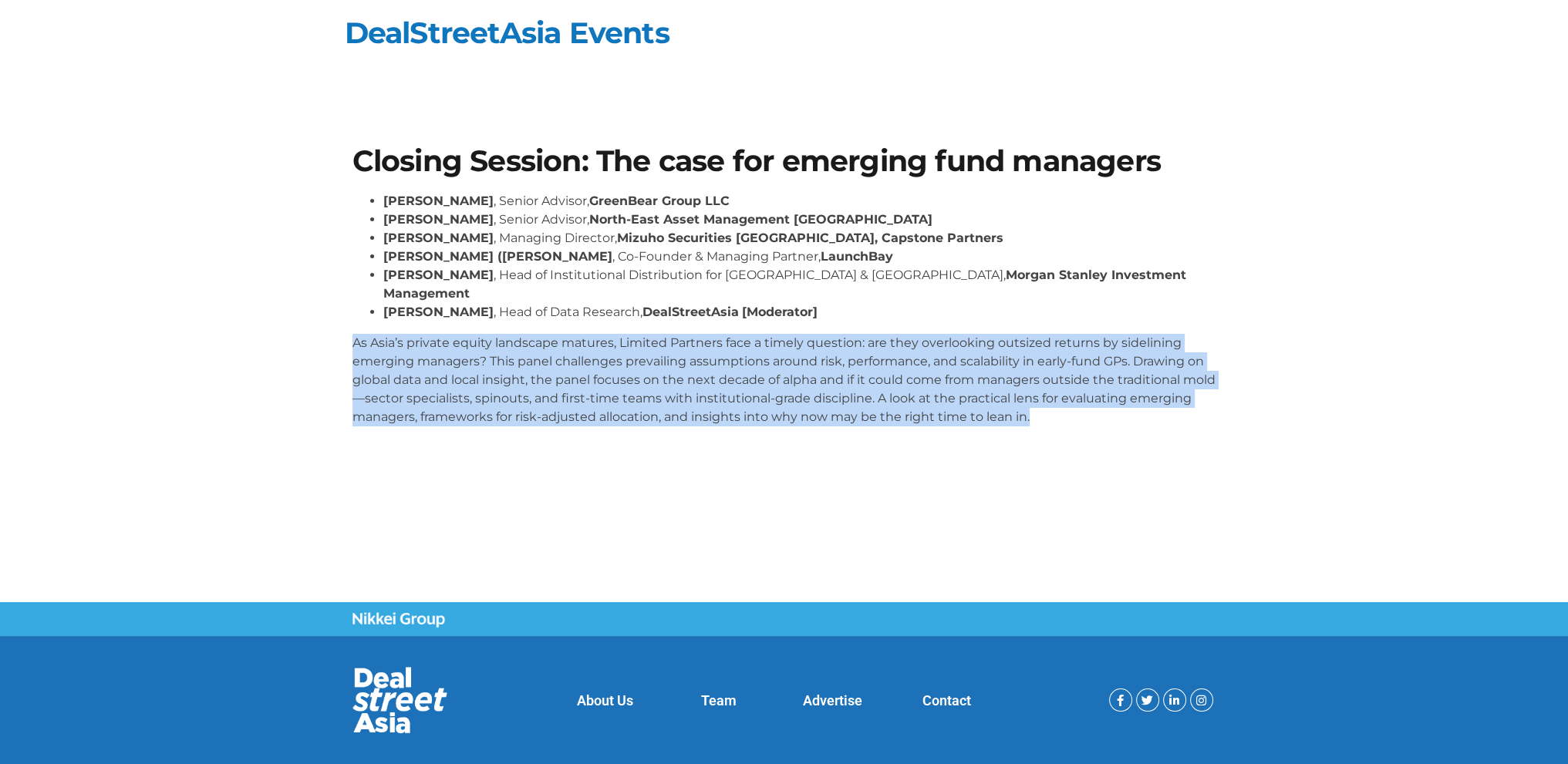
click at [352, 334] on p "As Asia’s private equity landscape matures, Limited Partners face a timely ques…" at bounding box center [784, 380] width 864 height 93
drag, startPoint x: 352, startPoint y: 322, endPoint x: 1129, endPoint y: 428, distance: 784.2
click at [1129, 428] on section "Closing Session: The case for emerging fund managers Sanjay Gujral , Senior Adv…" at bounding box center [784, 292] width 1568 height 384
drag, startPoint x: 1109, startPoint y: 396, endPoint x: 348, endPoint y: 317, distance: 765.1
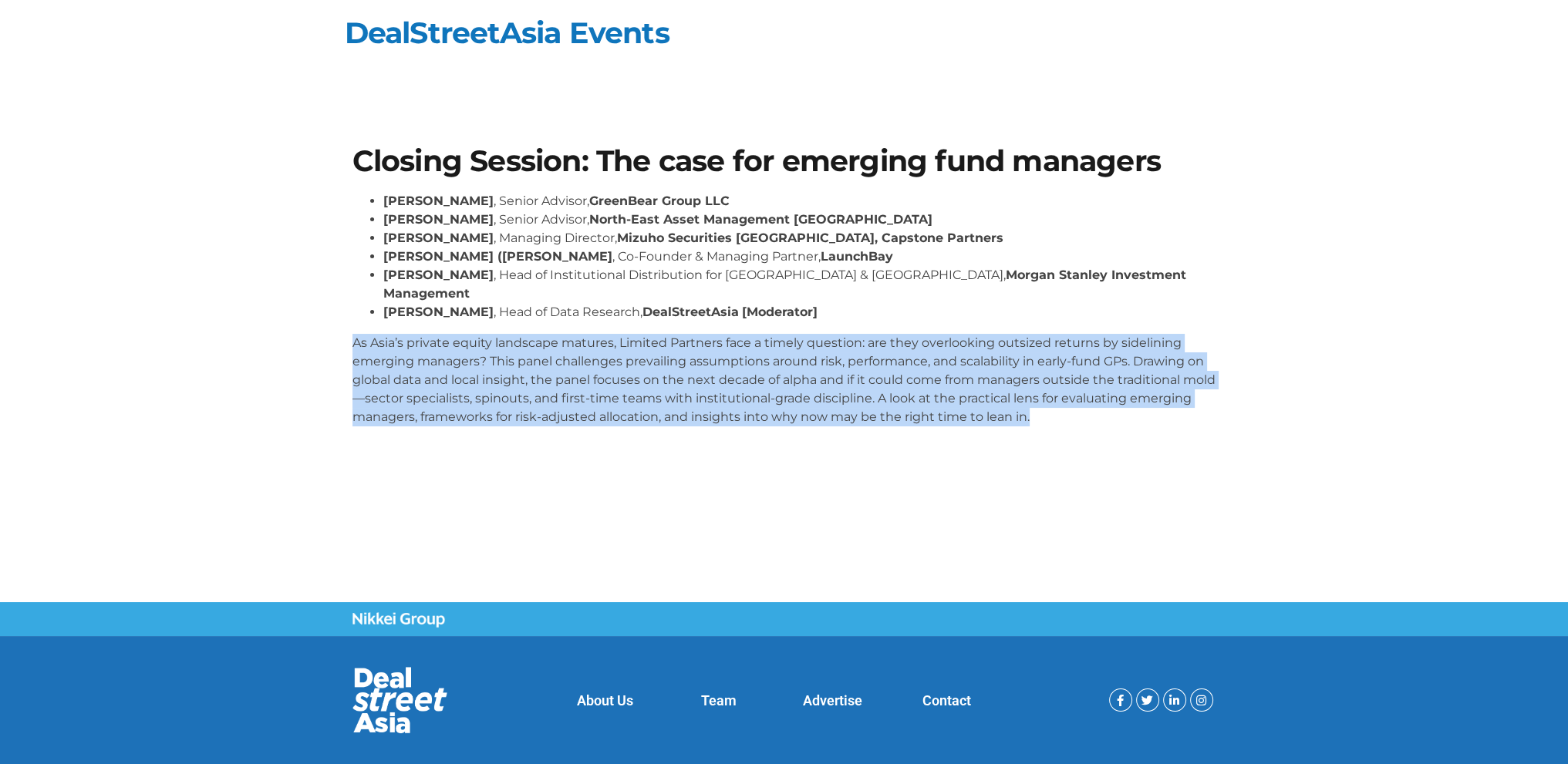
click at [348, 317] on div "Closing Session: The case for emerging fund managers Sanjay Gujral , Senior Adv…" at bounding box center [784, 292] width 879 height 307
click at [364, 334] on p "As Asia’s private equity landscape matures, Limited Partners face a timely ques…" at bounding box center [784, 380] width 864 height 93
click at [363, 334] on p "As Asia’s private equity landscape matures, Limited Partners face a timely ques…" at bounding box center [784, 380] width 864 height 93
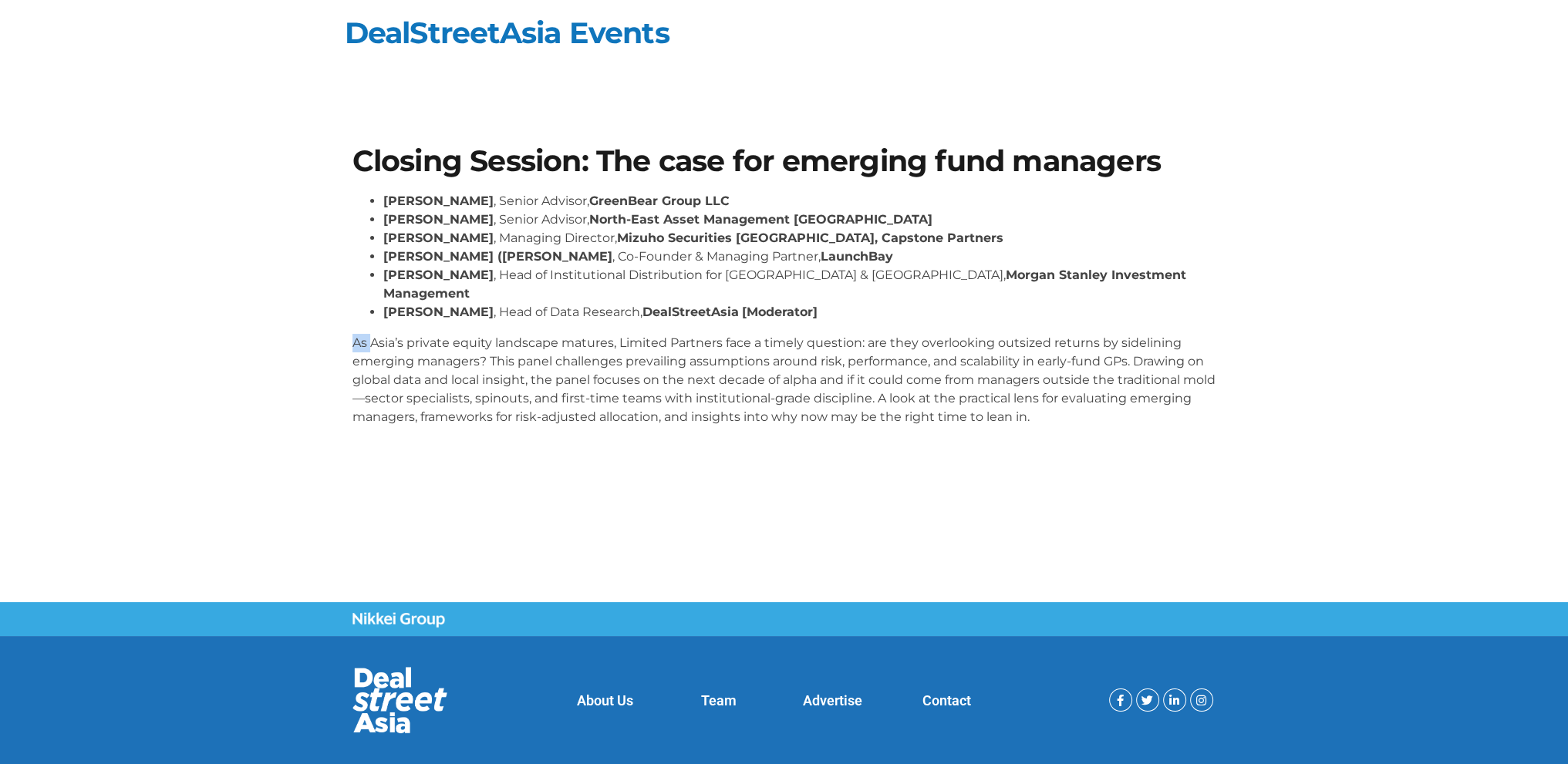
click at [363, 334] on p "As Asia’s private equity landscape matures, Limited Partners face a timely ques…" at bounding box center [784, 380] width 864 height 93
click at [354, 334] on p "As Asia’s private equity landscape matures, Limited Partners face a timely ques…" at bounding box center [784, 380] width 864 height 93
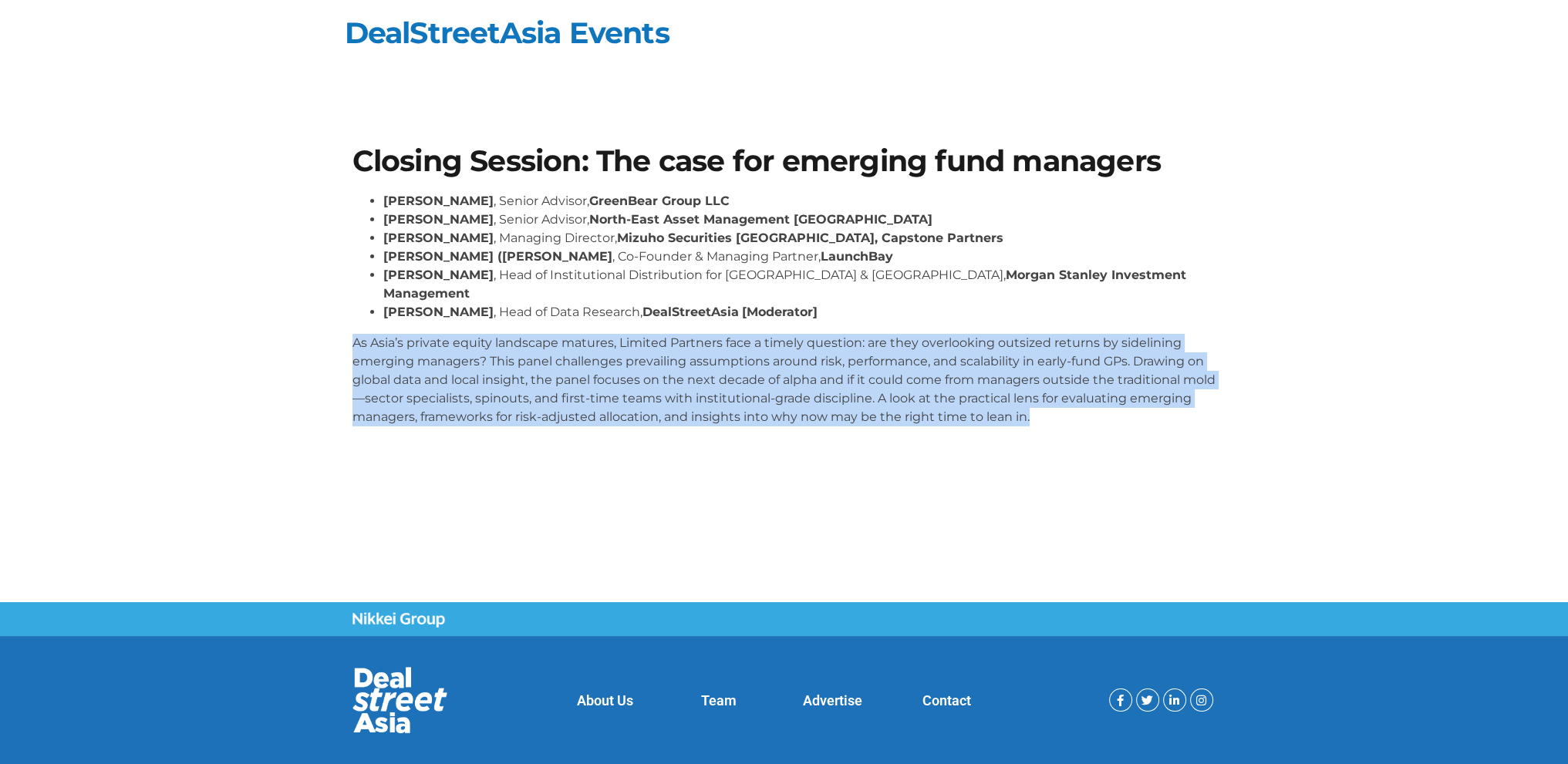
drag, startPoint x: 349, startPoint y: 321, endPoint x: 1151, endPoint y: 405, distance: 806.4
click at [1151, 405] on div "Closing Session: The case for emerging fund managers Sanjay Gujral , Senior Adv…" at bounding box center [784, 292] width 879 height 307
click at [1135, 403] on p "As Asia’s private equity landscape matures, Limited Partners face a timely ques…" at bounding box center [784, 380] width 864 height 93
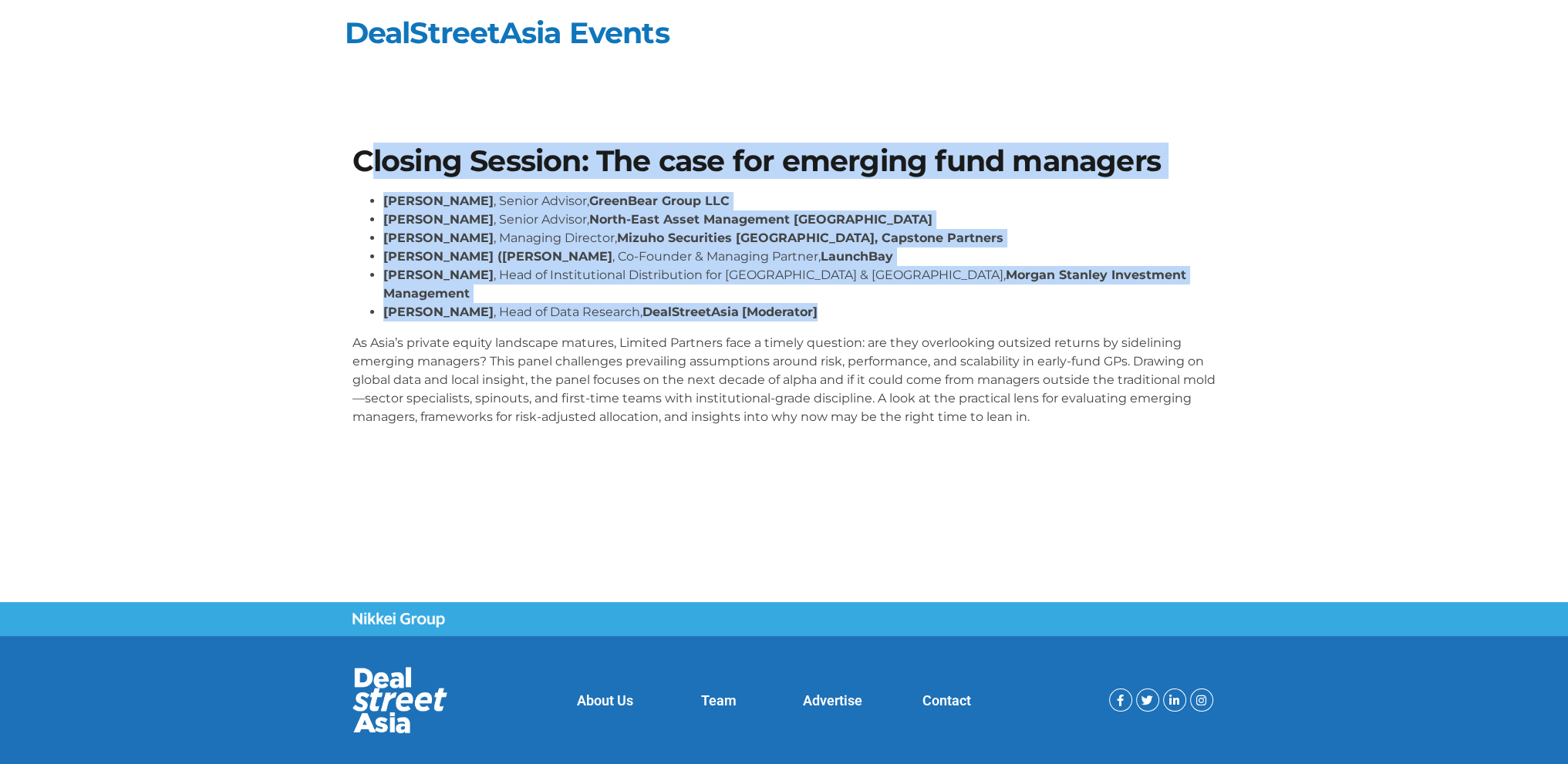
drag, startPoint x: 366, startPoint y: 166, endPoint x: 846, endPoint y: 291, distance: 496.0
click at [855, 289] on div "Closing Session: The case for emerging fund managers Sanjay Gujral , Senior Adv…" at bounding box center [784, 292] width 879 height 307
click at [846, 303] on li "Andi Haswidi , Head of Data Research, DealStreetAsia [Moderator]" at bounding box center [800, 312] width 833 height 18
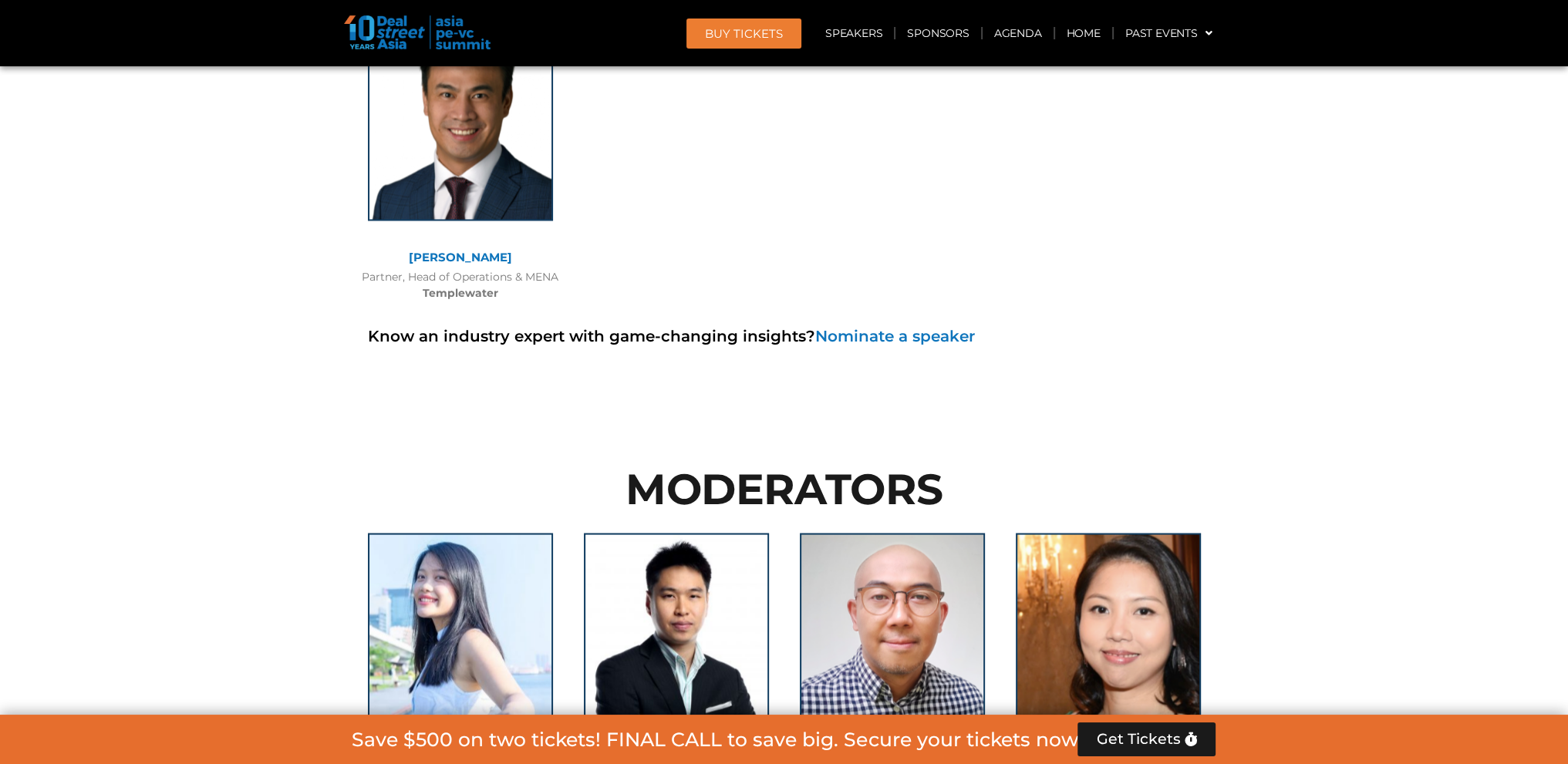
scroll to position [11600, 0]
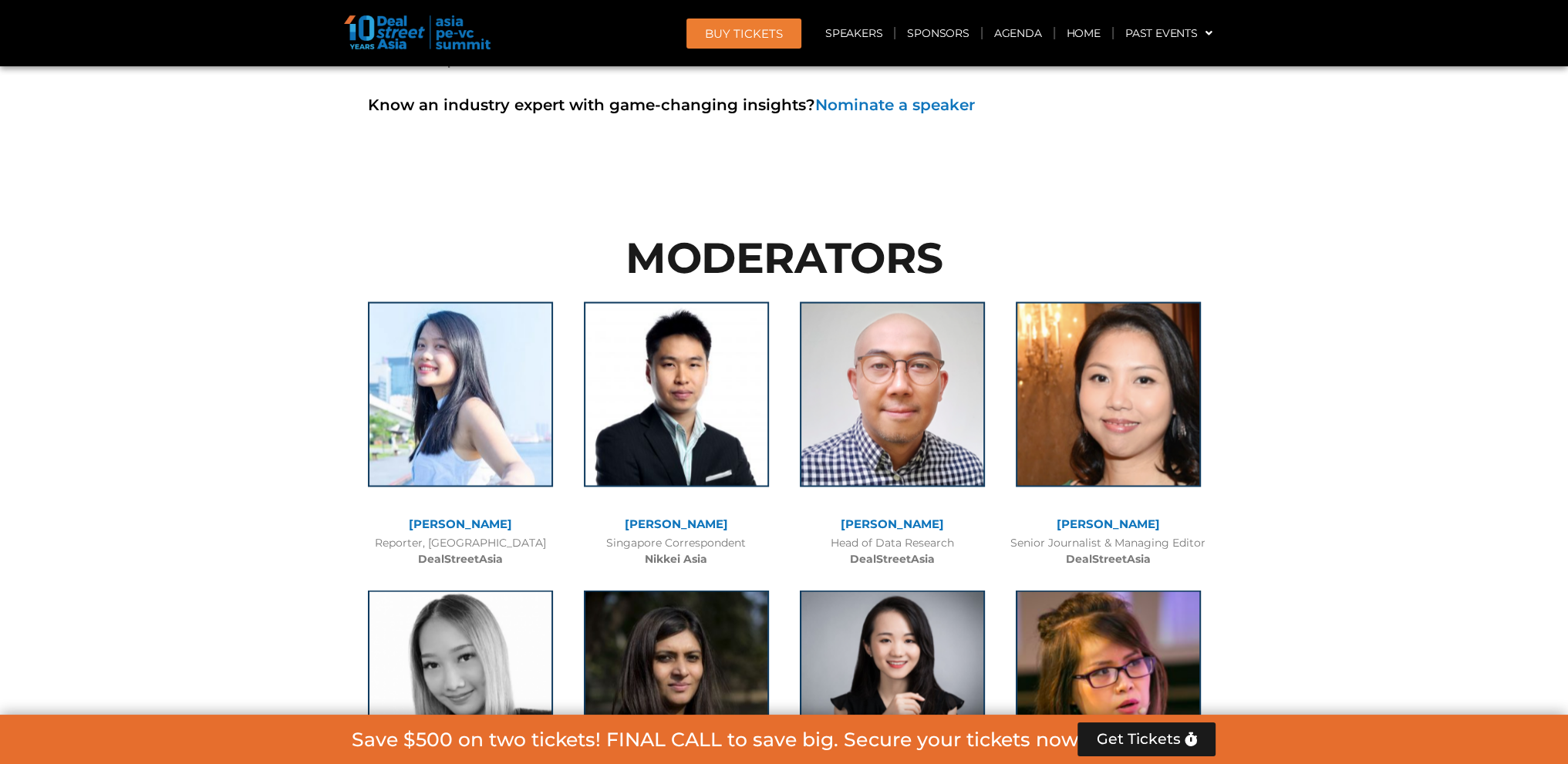
click at [868, 515] on link "[PERSON_NAME]" at bounding box center [892, 523] width 103 height 15
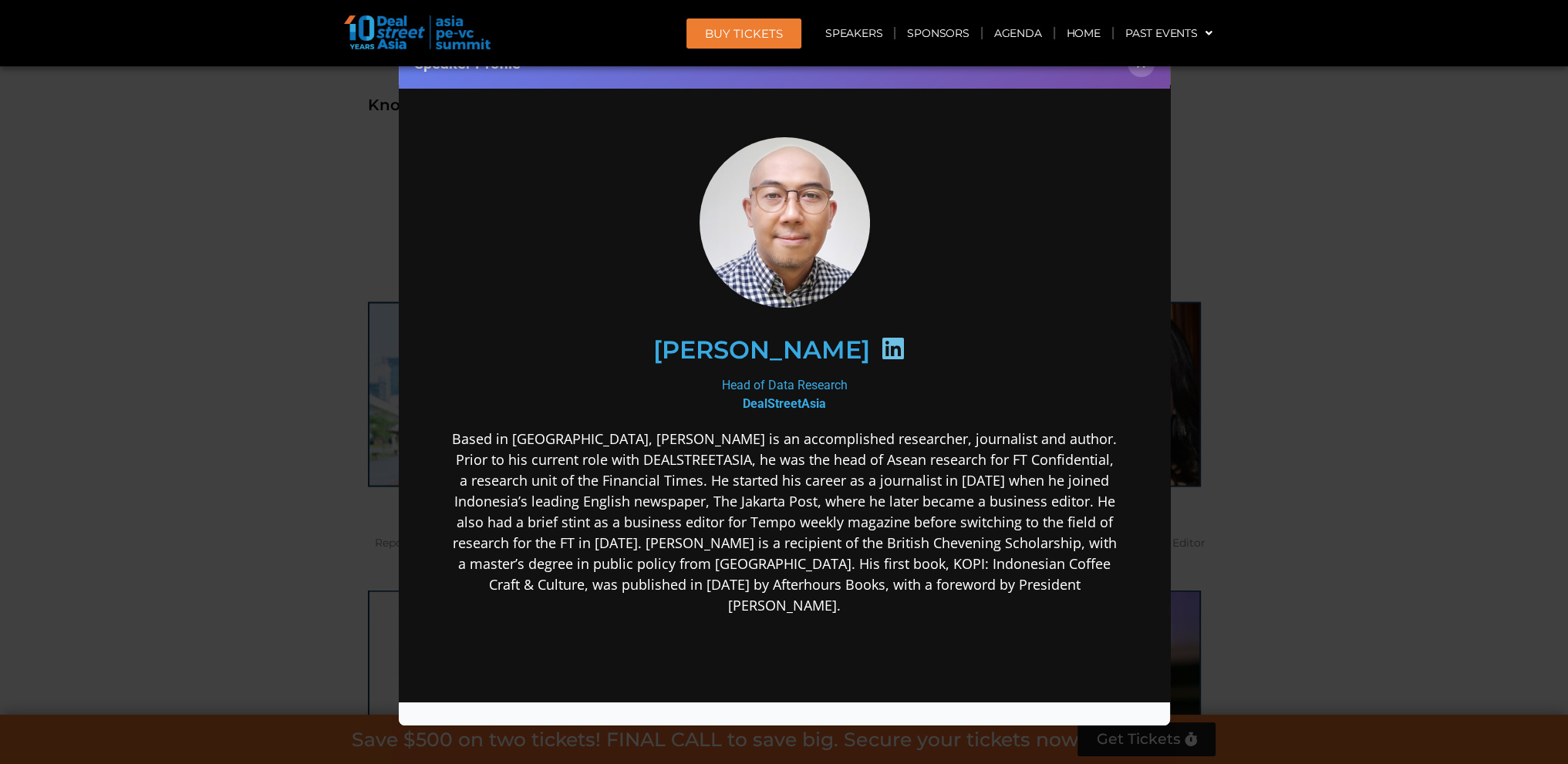
scroll to position [0, 0]
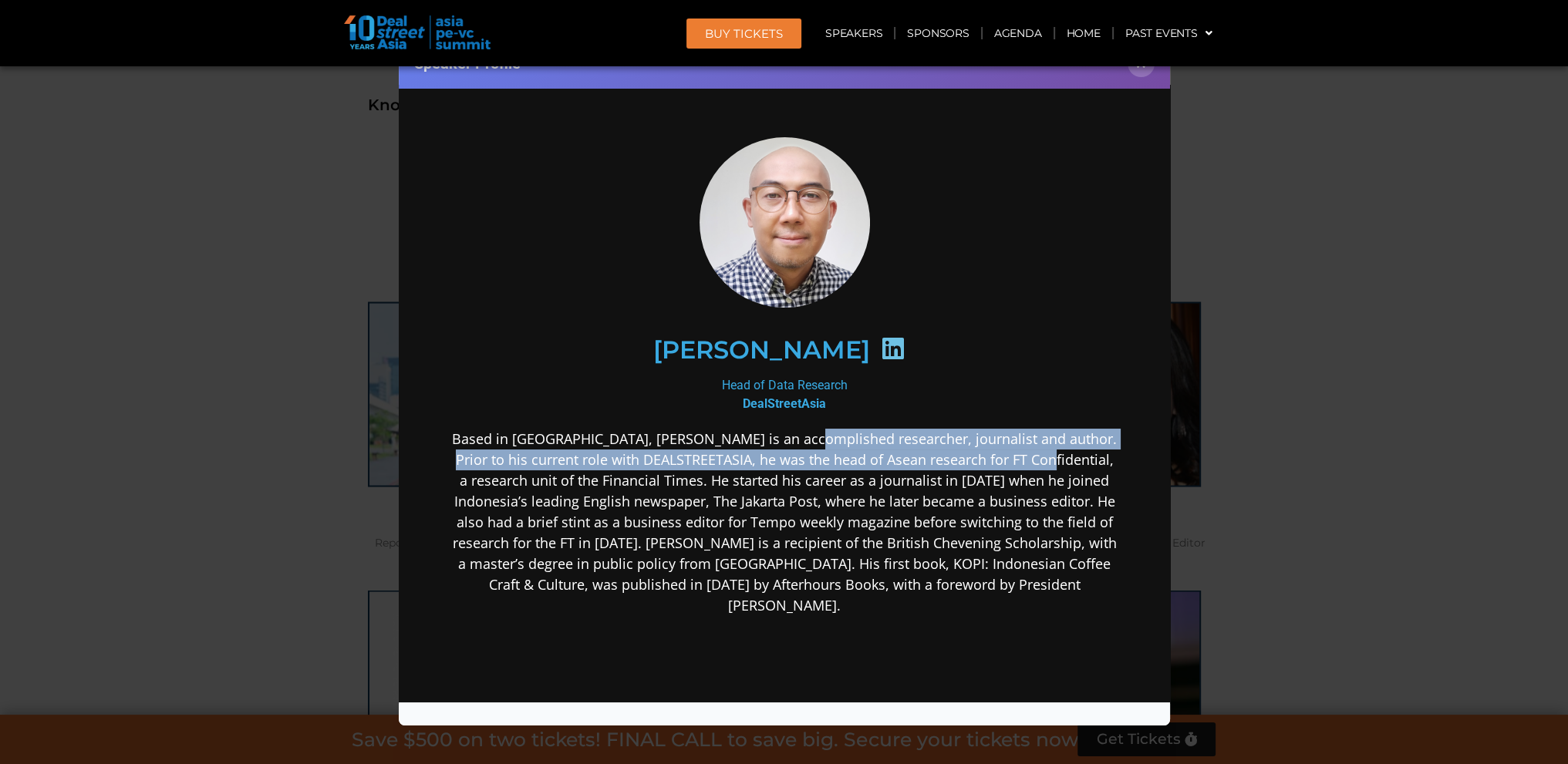
drag, startPoint x: 803, startPoint y: 424, endPoint x: 1035, endPoint y: 455, distance: 234.1
click at [1035, 455] on div "[PERSON_NAME] Head of Data Research DealStreetAsia" at bounding box center [783, 497] width 666 height 722
click at [1035, 455] on p "Based in [GEOGRAPHIC_DATA], [PERSON_NAME] is an accomplished researcher, journa…" at bounding box center [783, 521] width 666 height 188
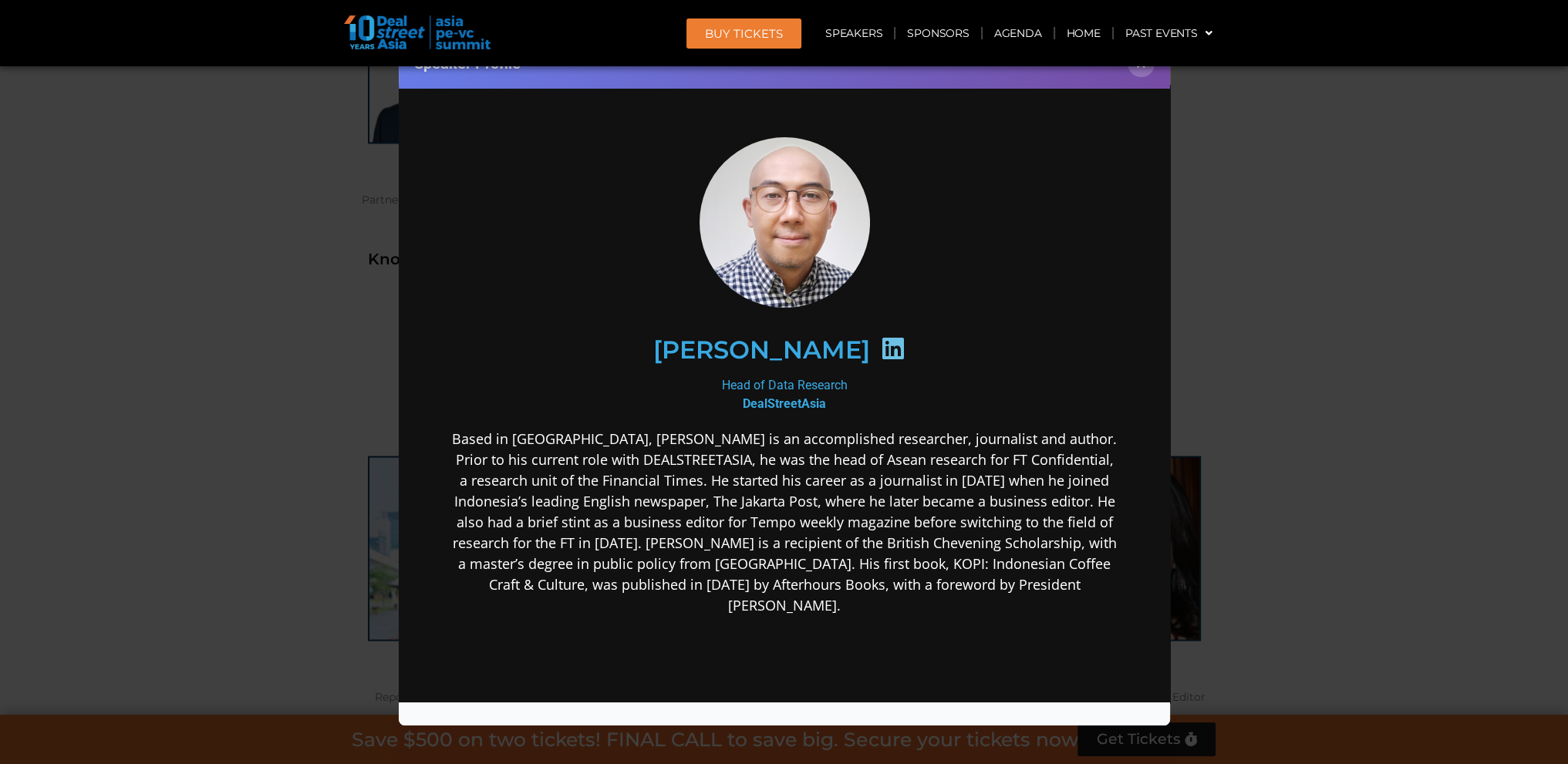
scroll to position [11291, 0]
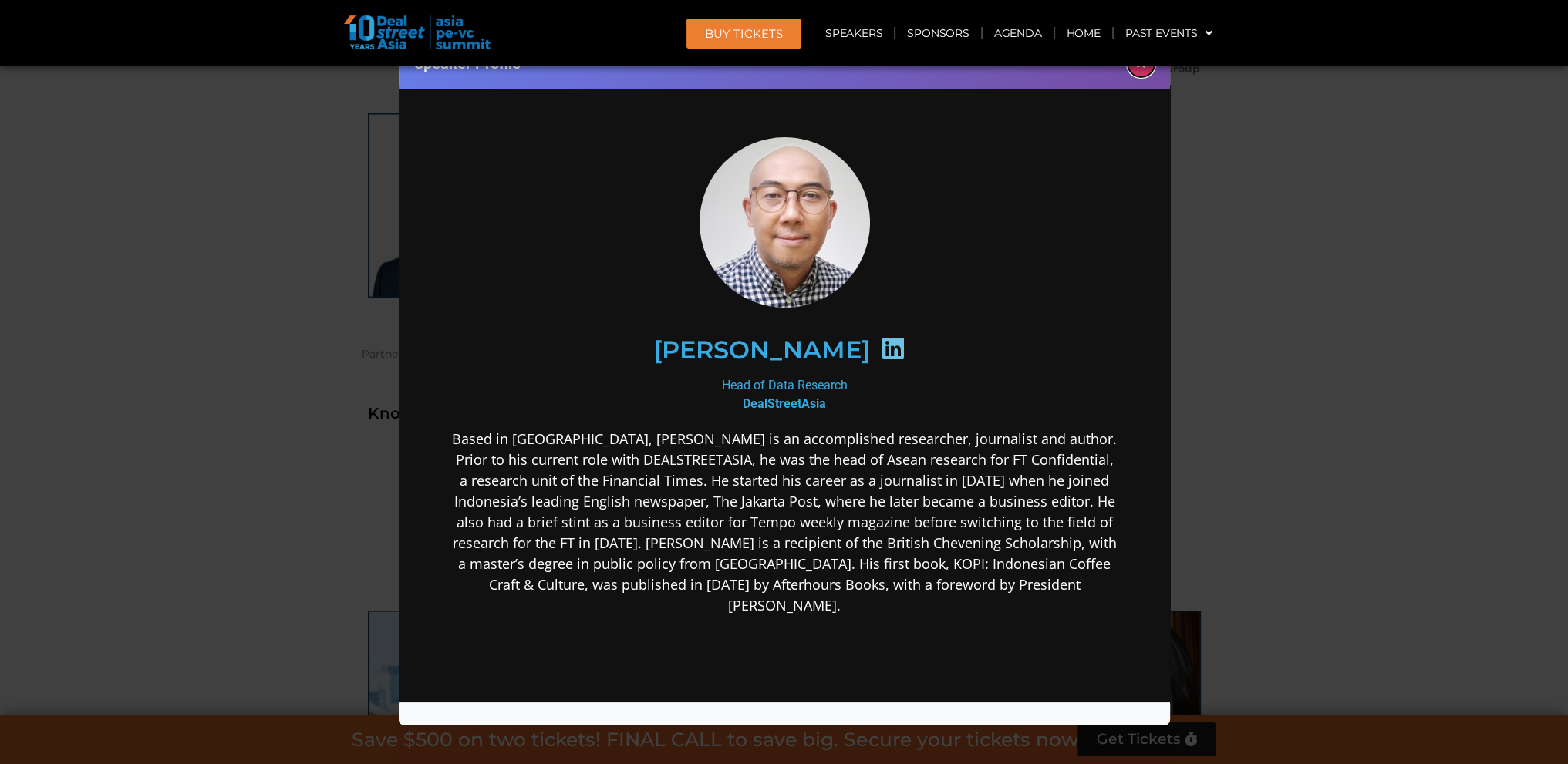
click at [1135, 70] on button "×" at bounding box center [1141, 63] width 27 height 27
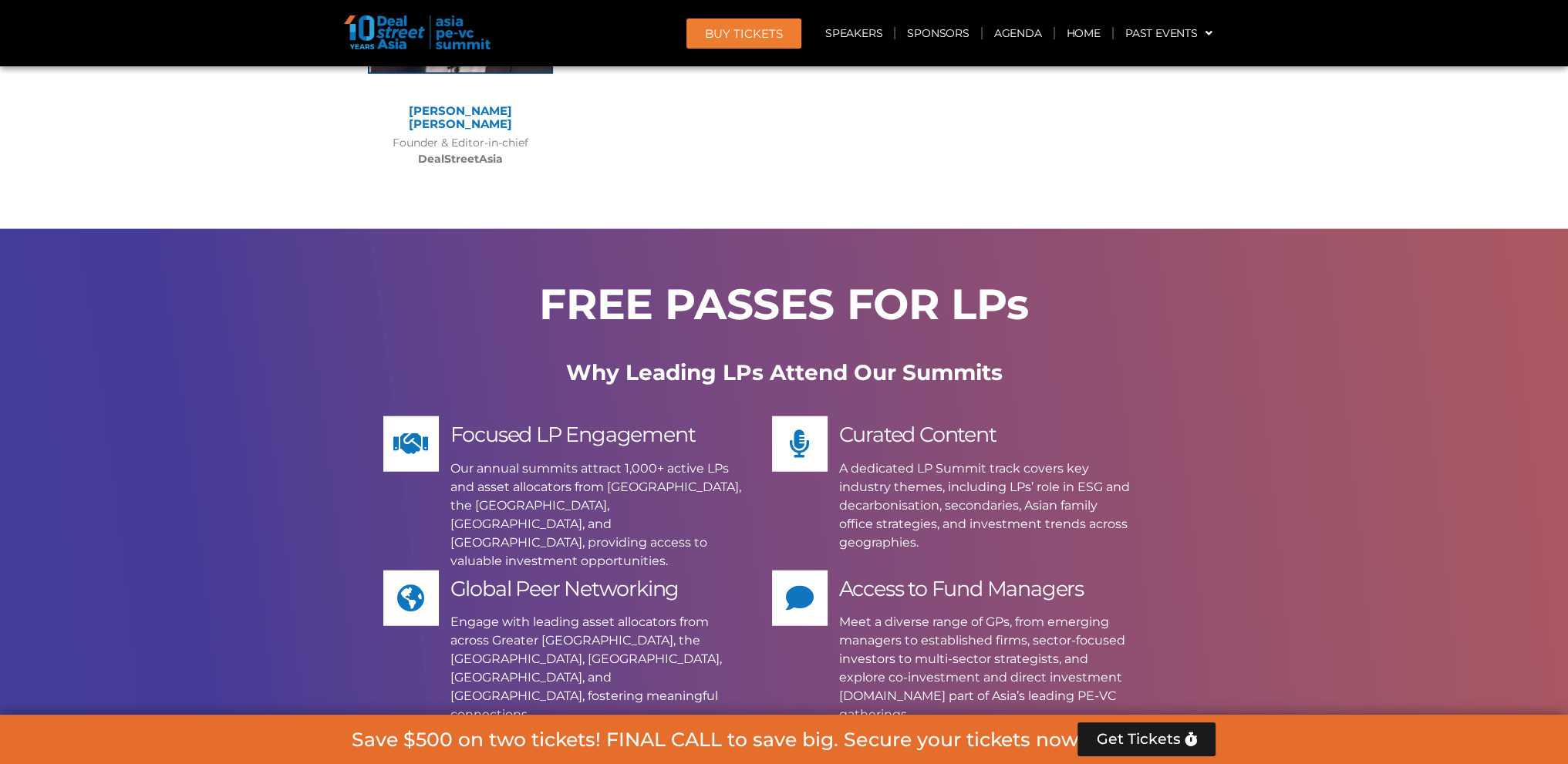
scroll to position [12987, 0]
